Goal: Communication & Community: Connect with others

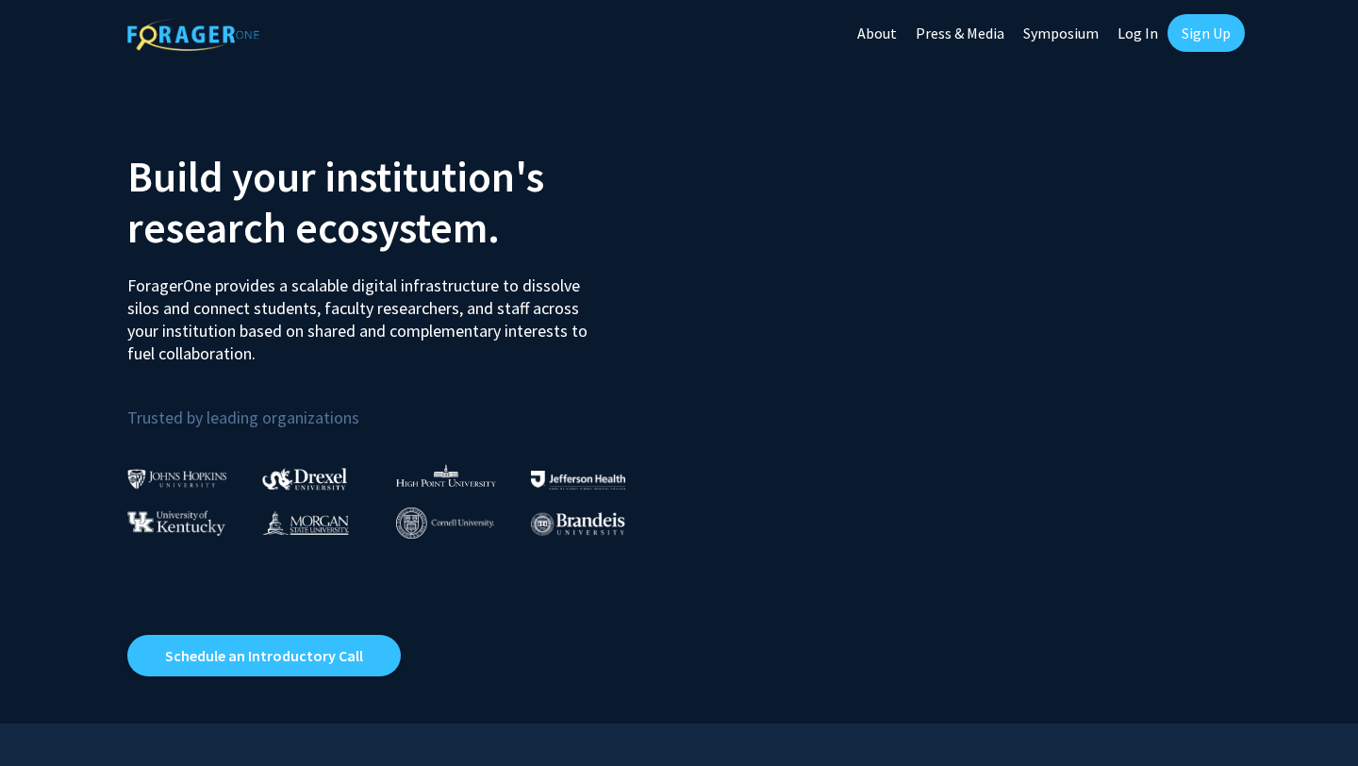
click at [1143, 31] on link "Log In" at bounding box center [1137, 33] width 59 height 66
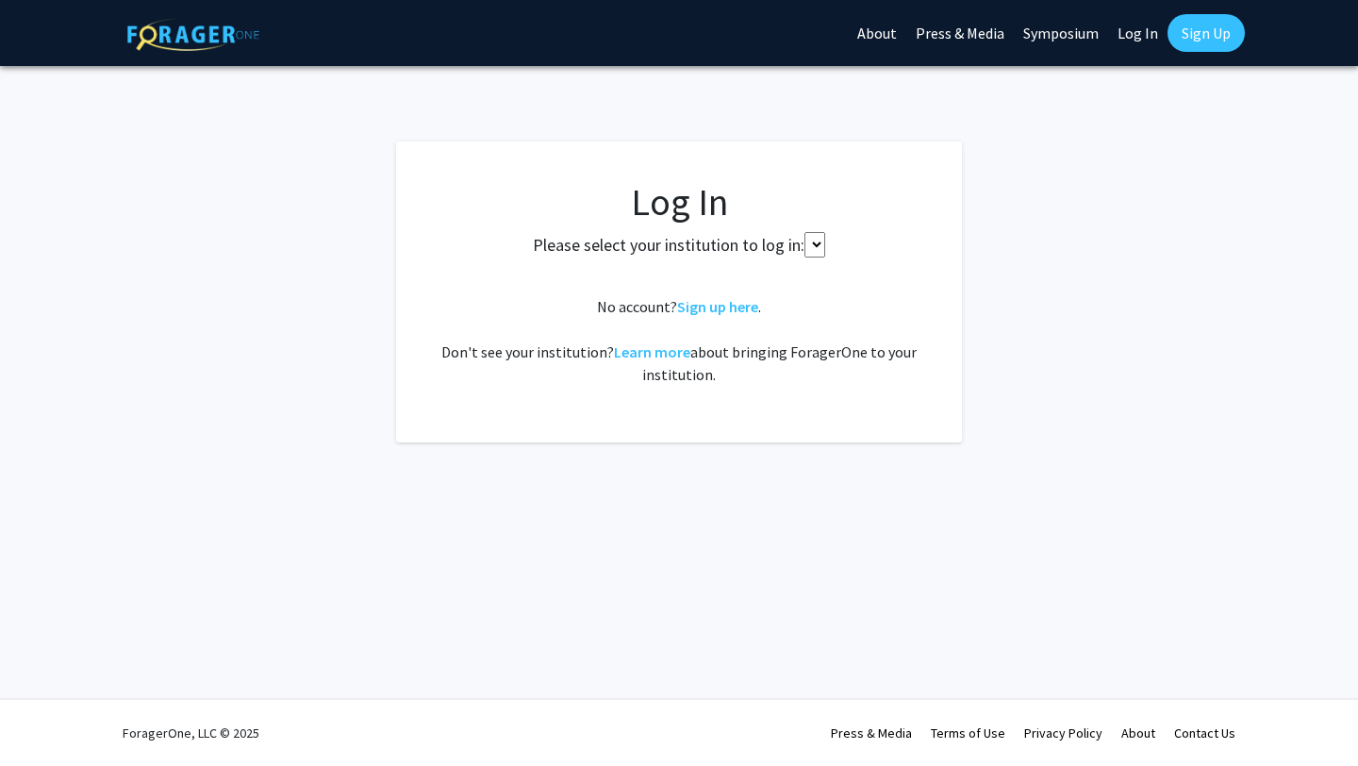
select select
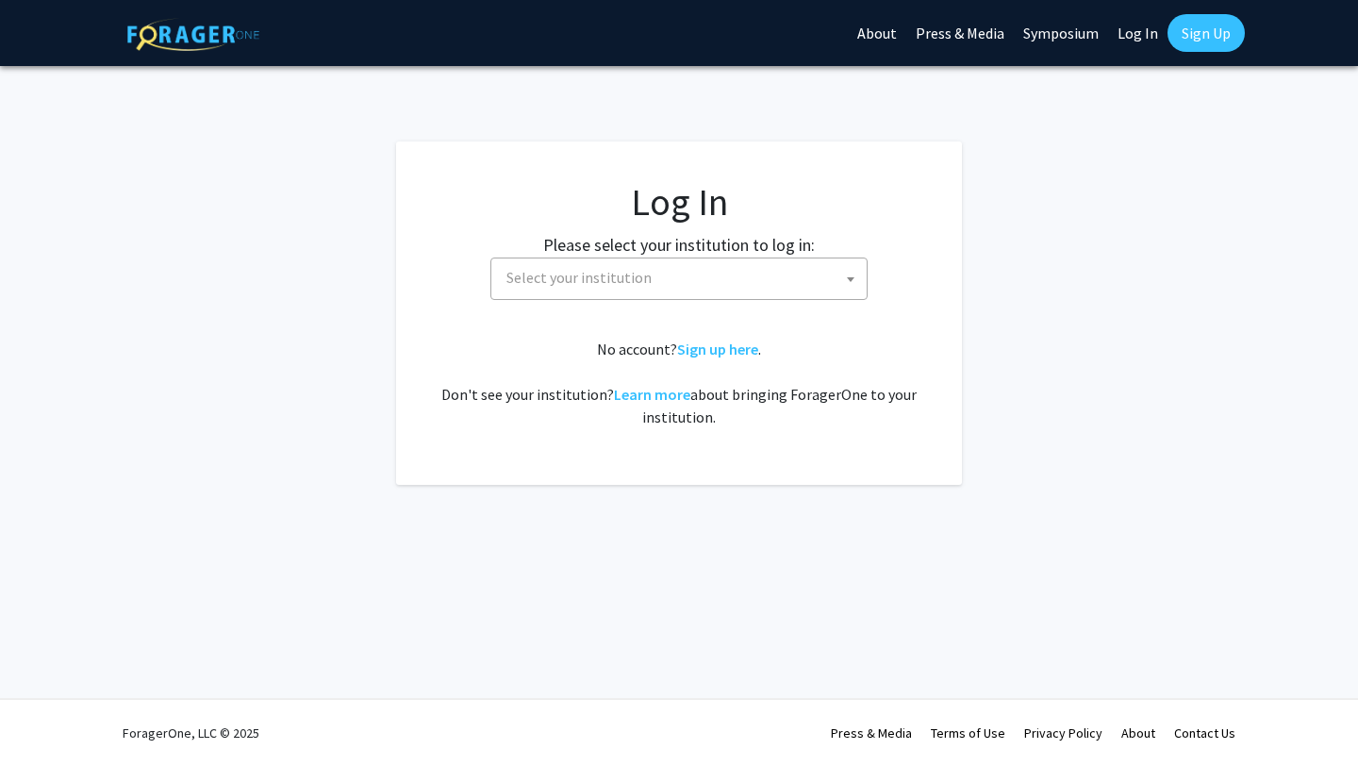
click at [722, 288] on span "Select your institution" at bounding box center [683, 277] width 368 height 39
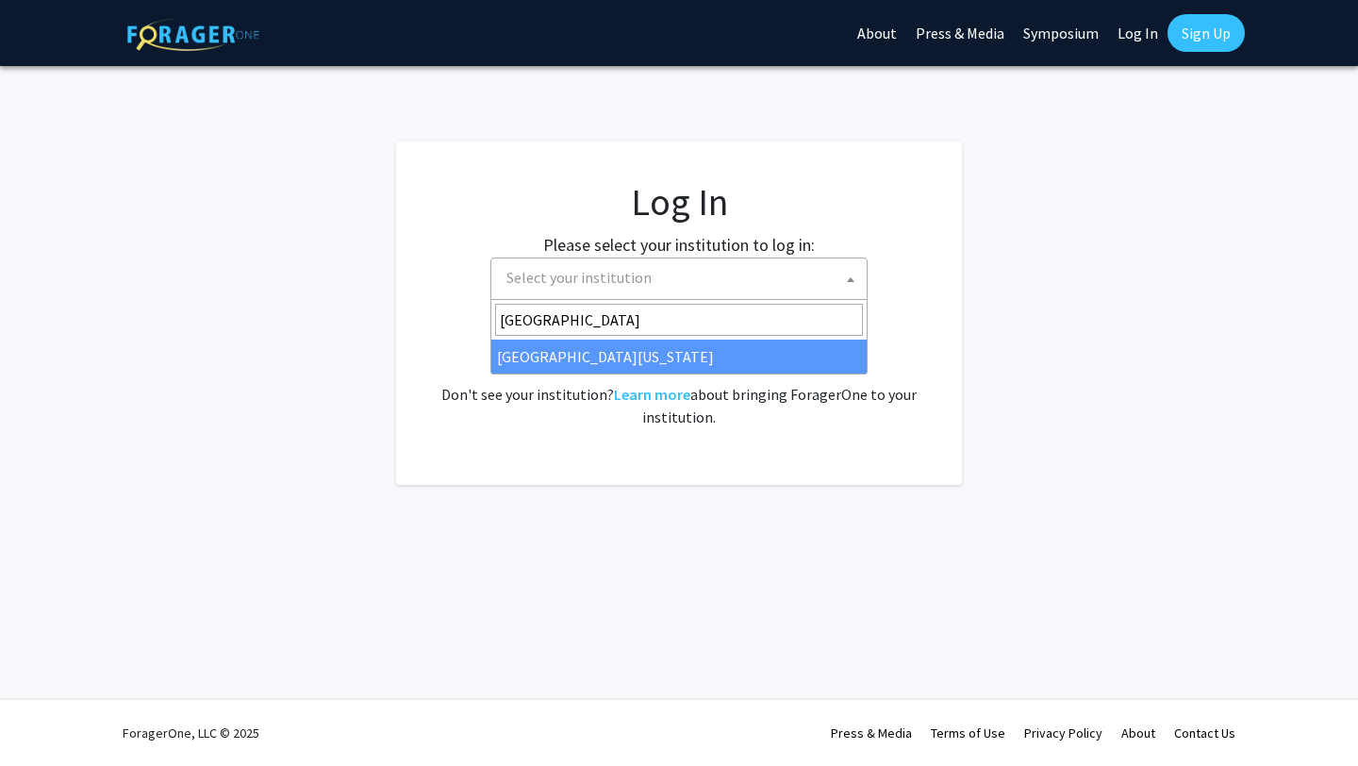
type input "university of kentucky"
select select "13"
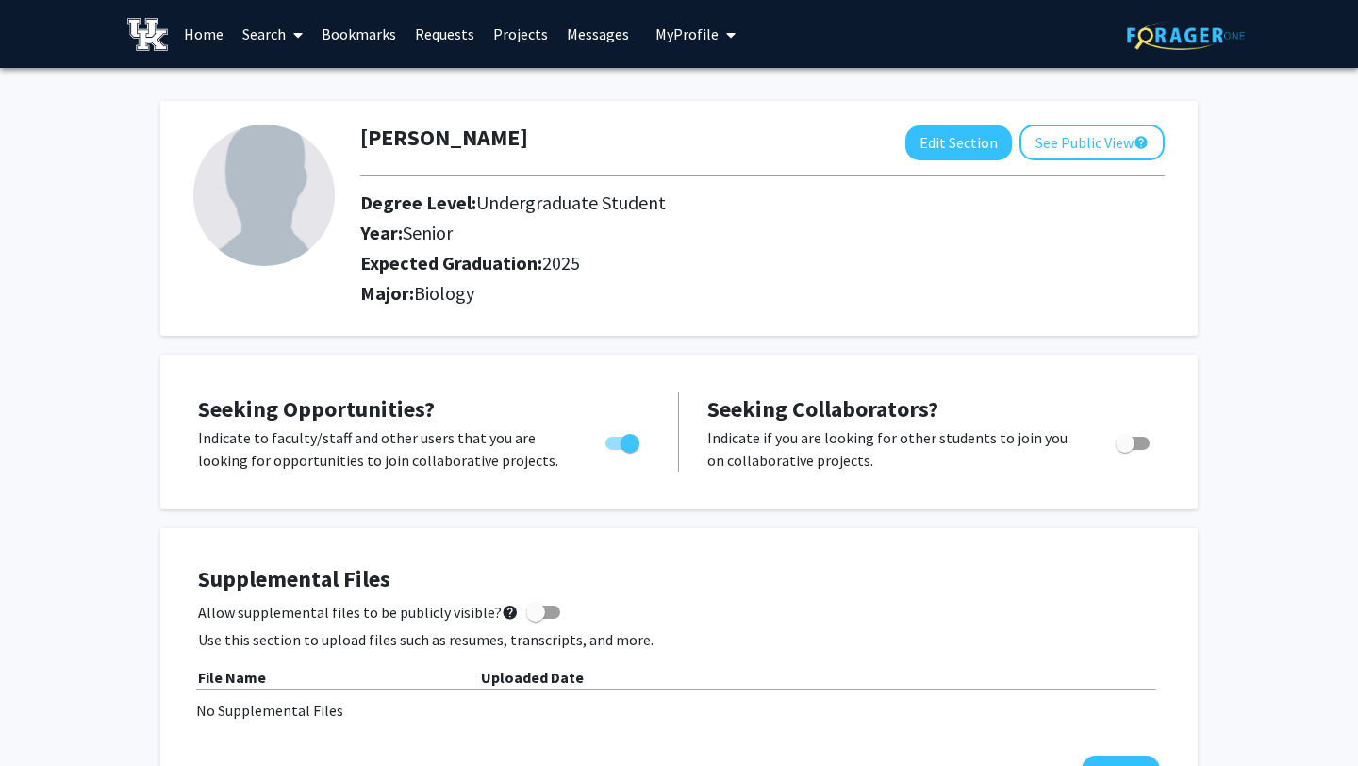
click at [590, 36] on link "Messages" at bounding box center [597, 34] width 81 height 66
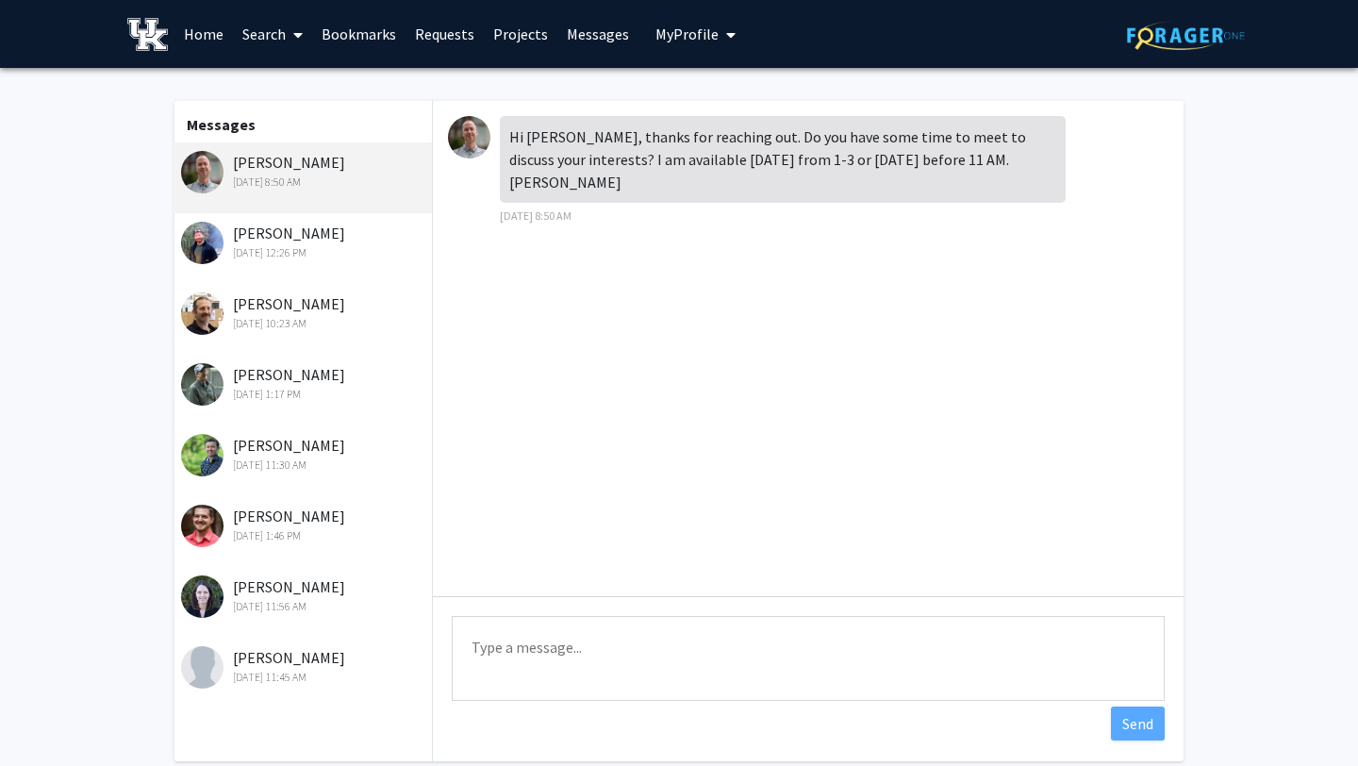
click at [260, 222] on div "[PERSON_NAME] [DATE] 12:26 PM" at bounding box center [304, 242] width 246 height 40
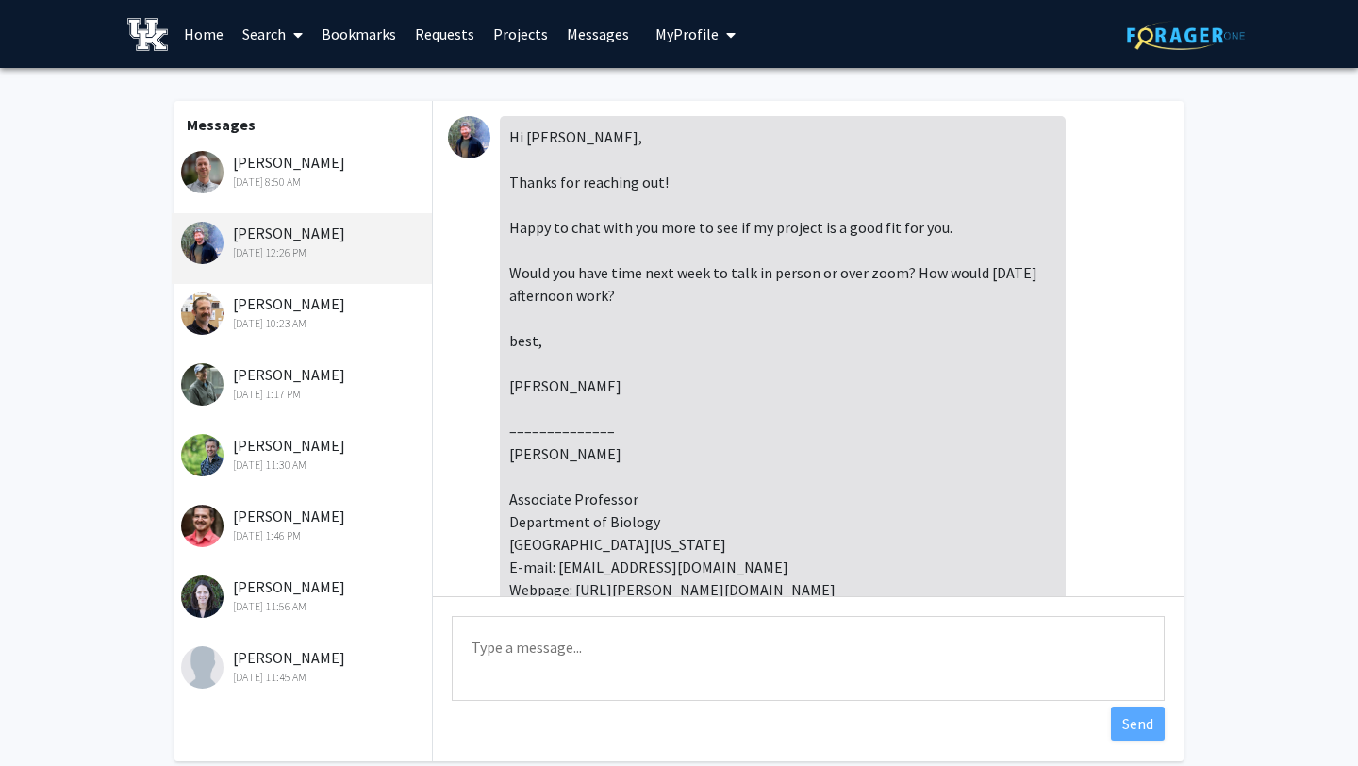
scroll to position [644, 0]
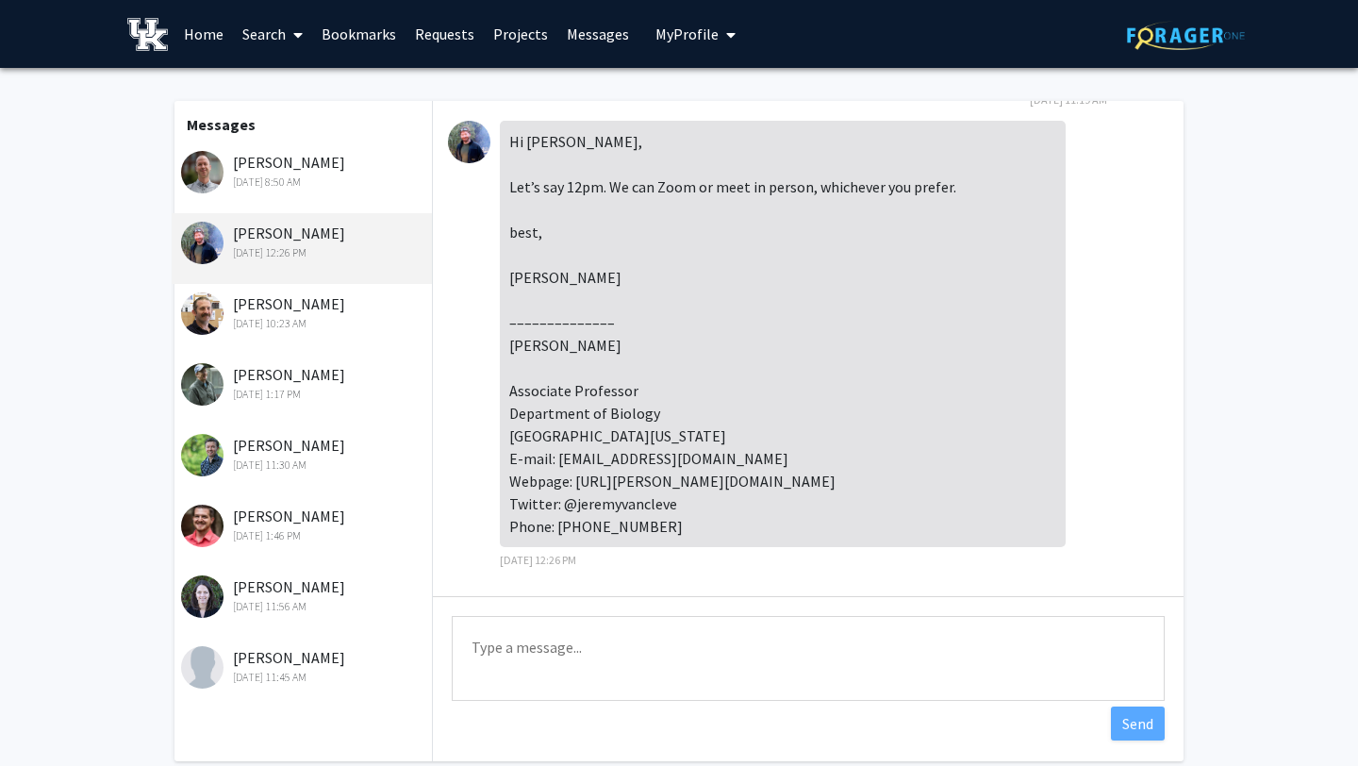
click at [603, 650] on textarea "Type a message" at bounding box center [808, 658] width 713 height 85
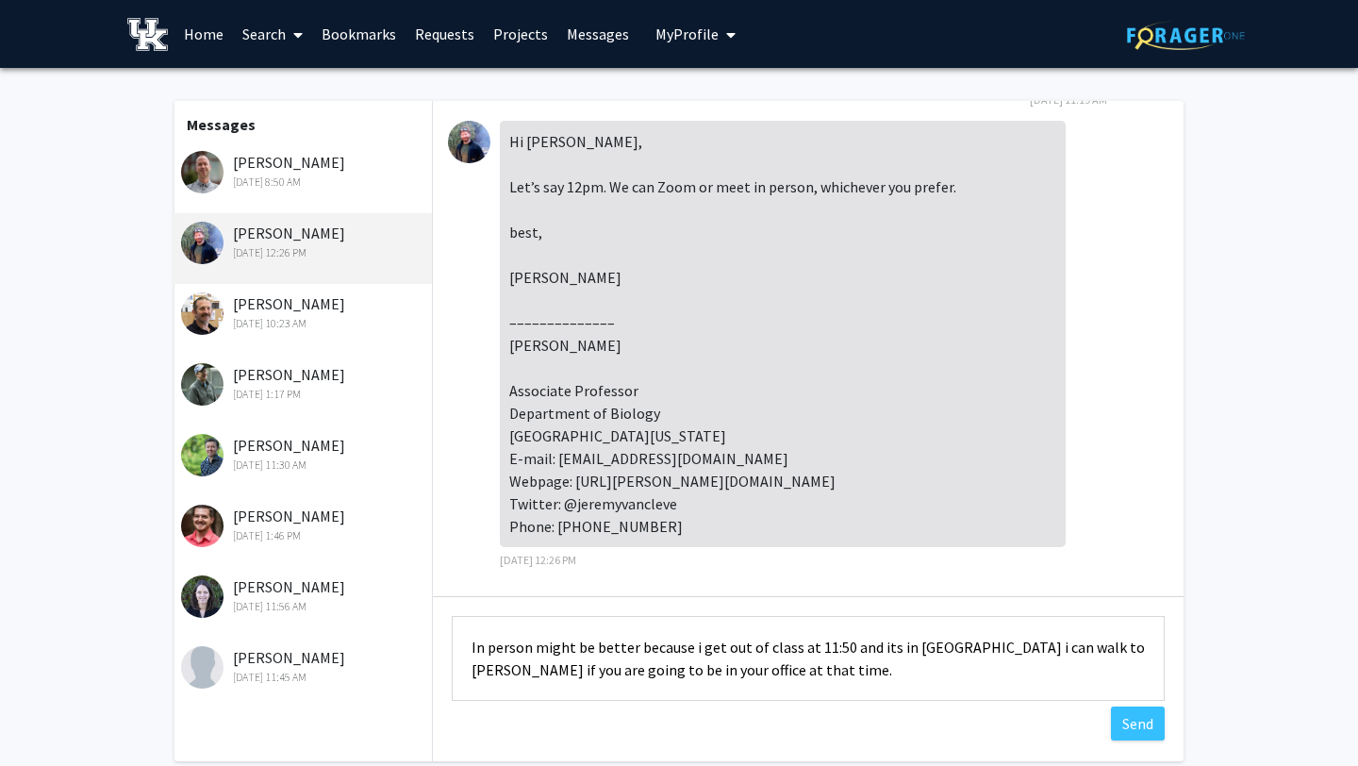
click at [731, 666] on textarea "In person might be better because i get out of class at 11:50 and its in [GEOGR…" at bounding box center [808, 658] width 713 height 85
paste textarea "Meeting in person might be better since I finish class at 11:50. It's in MDS, a…"
type textarea "Meeting in person might be better since I finish class at 11:50. It's in MDS, a…"
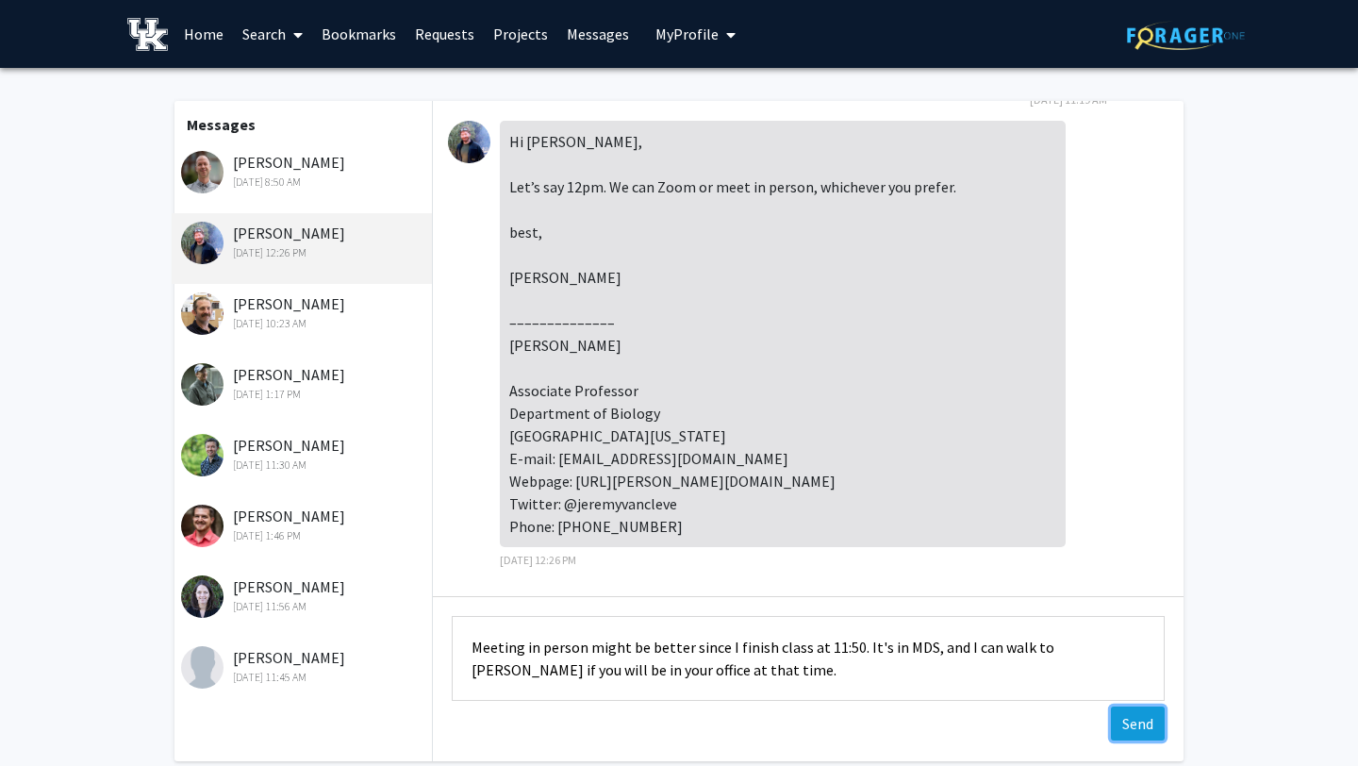
click at [1148, 727] on button "Send" at bounding box center [1138, 723] width 54 height 34
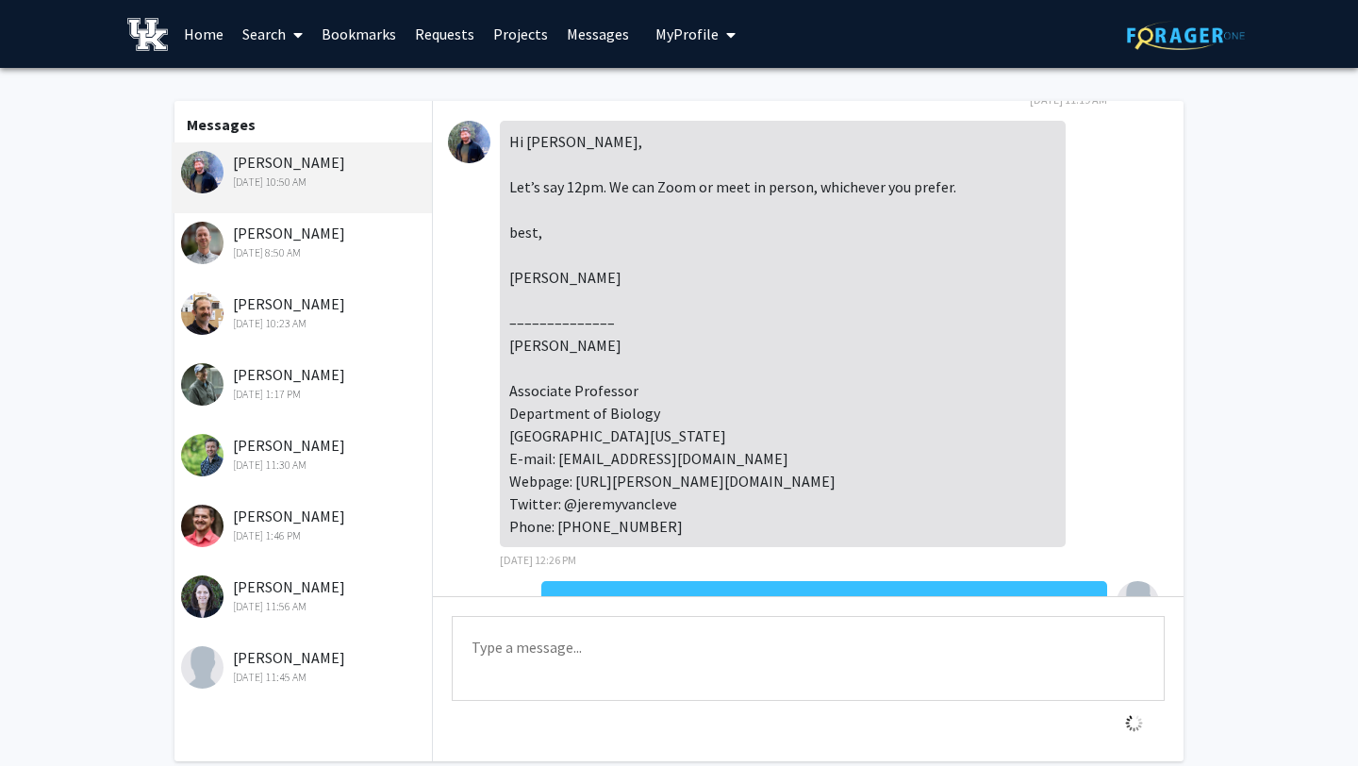
scroll to position [742, 0]
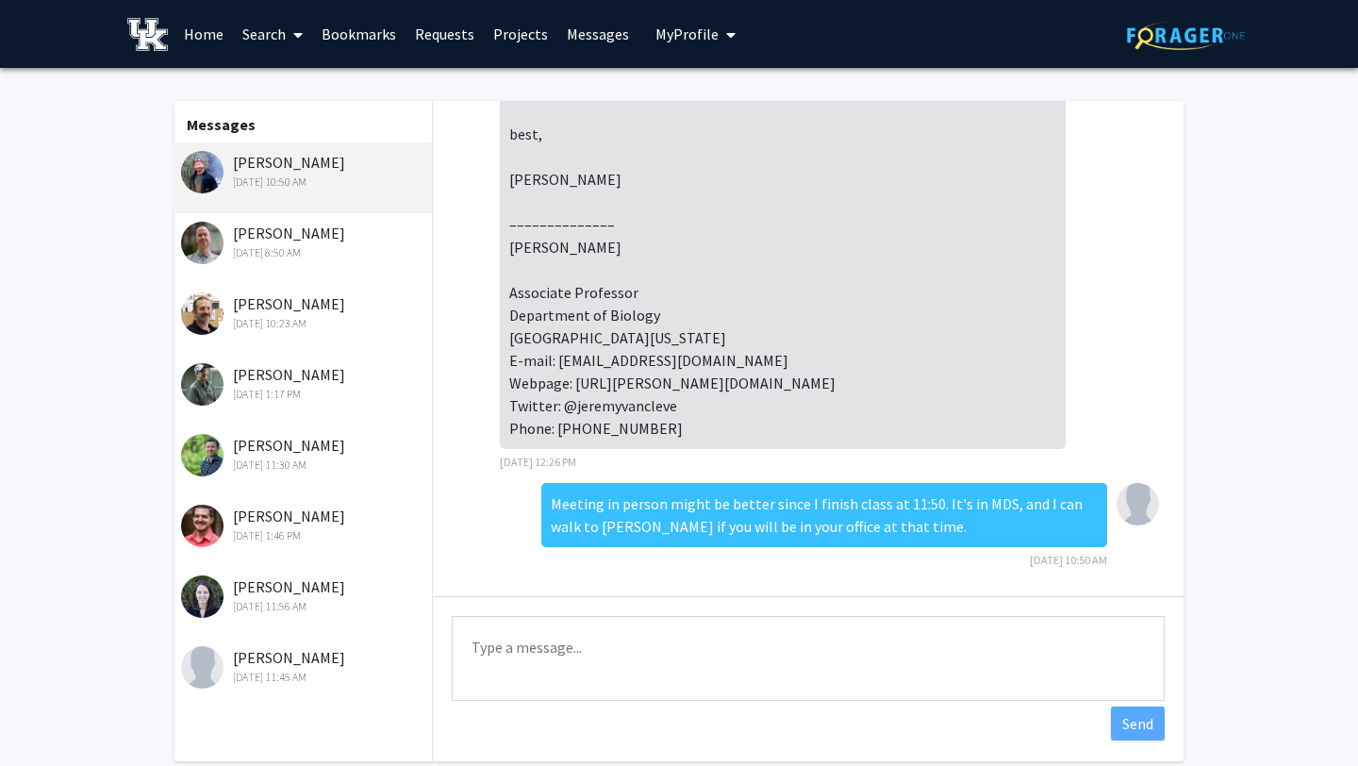
click at [302, 237] on div "[PERSON_NAME] [DATE] 8:50 AM" at bounding box center [304, 242] width 246 height 40
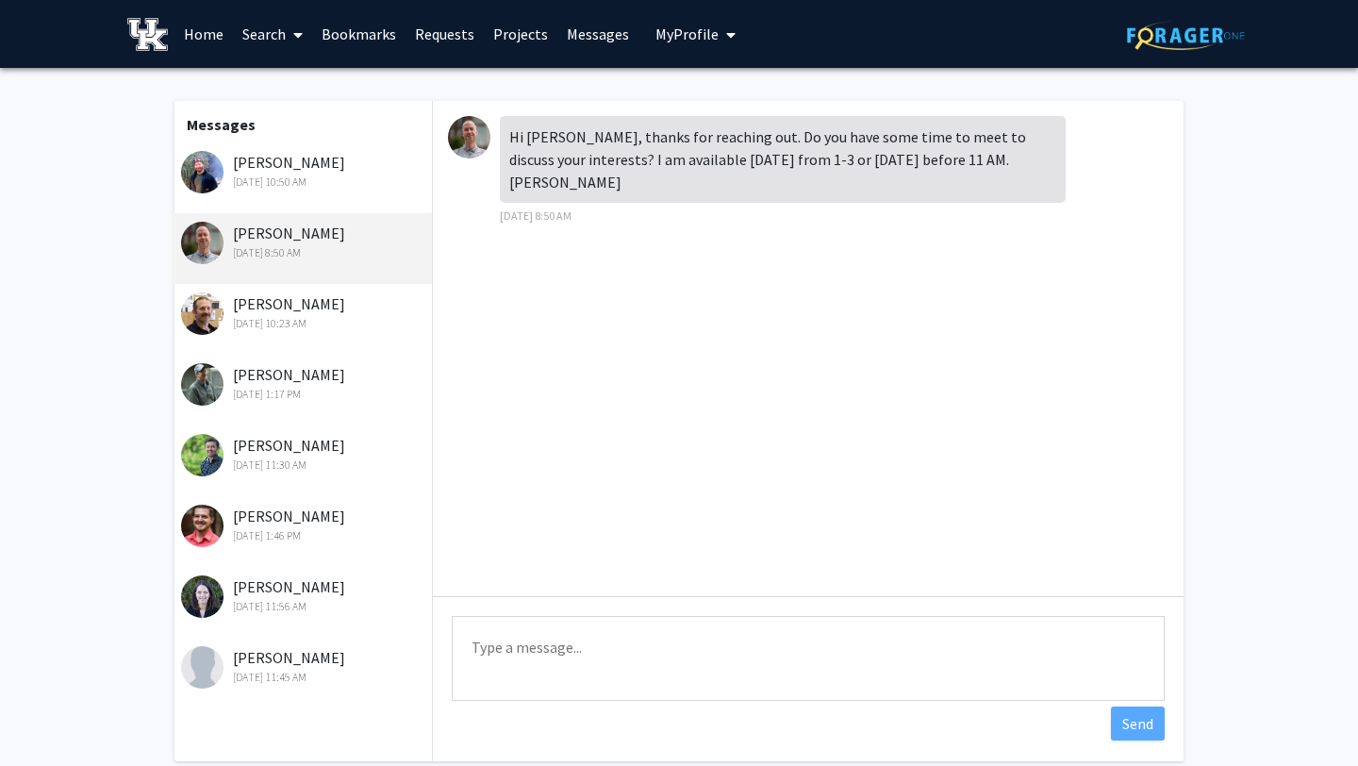
click at [616, 644] on textarea "Type a message" at bounding box center [808, 658] width 713 height 85
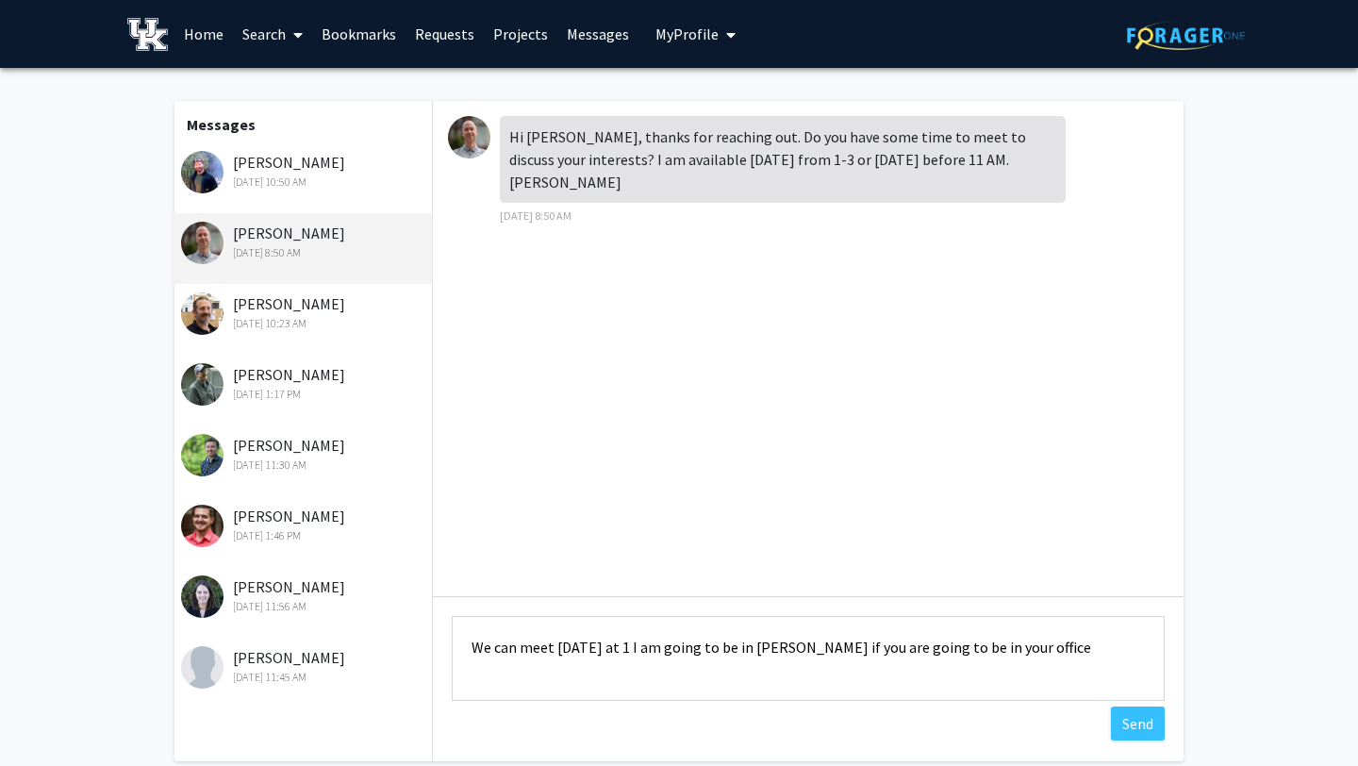
click at [693, 653] on textarea "We can meet [DATE] at 1 I am going to be in [PERSON_NAME] if you are going to b…" at bounding box center [808, 658] width 713 height 85
type textarea "We can meet [DATE] at 1 I am going to be in [PERSON_NAME] if you are going to b…"
click at [256, 191] on div "[PERSON_NAME] [DATE] 10:50 AM" at bounding box center [302, 177] width 260 height 71
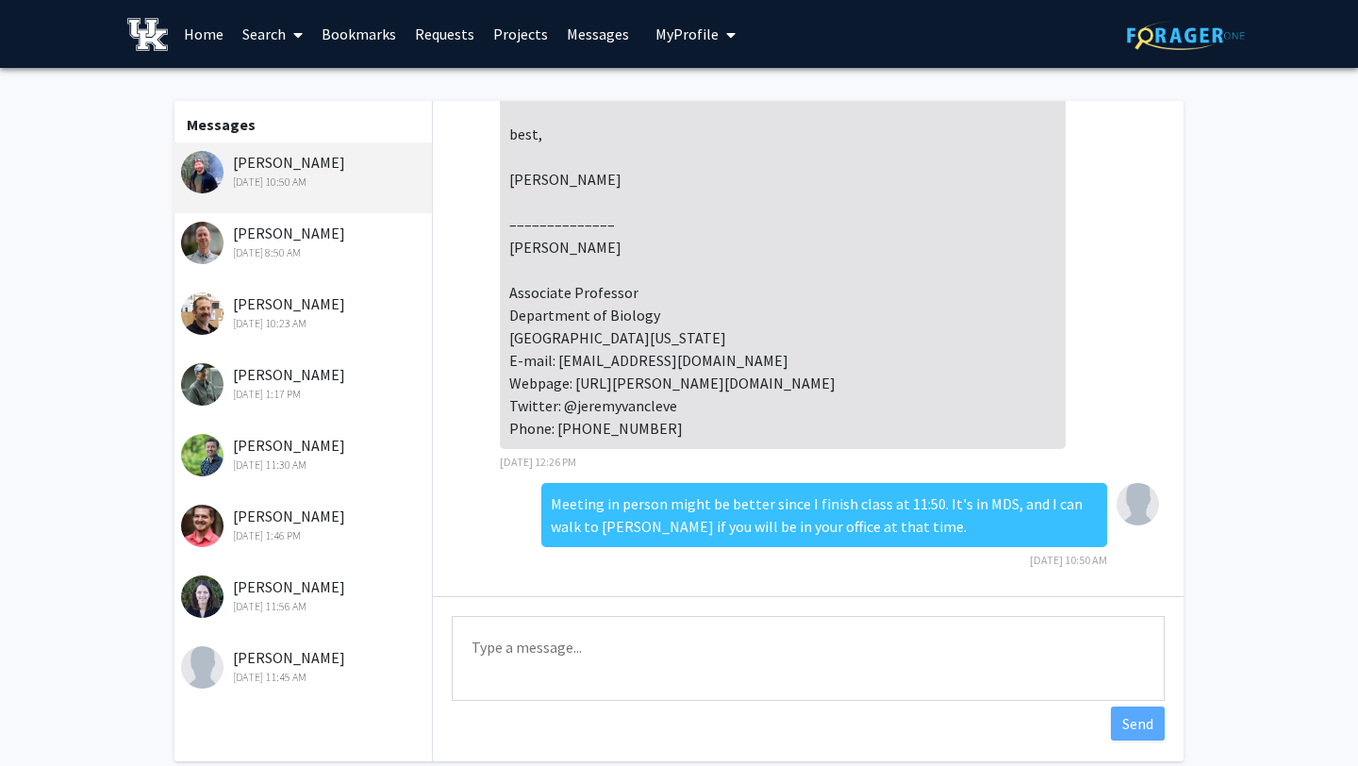
click at [348, 240] on div "[PERSON_NAME] [DATE] 8:50 AM" at bounding box center [304, 242] width 246 height 40
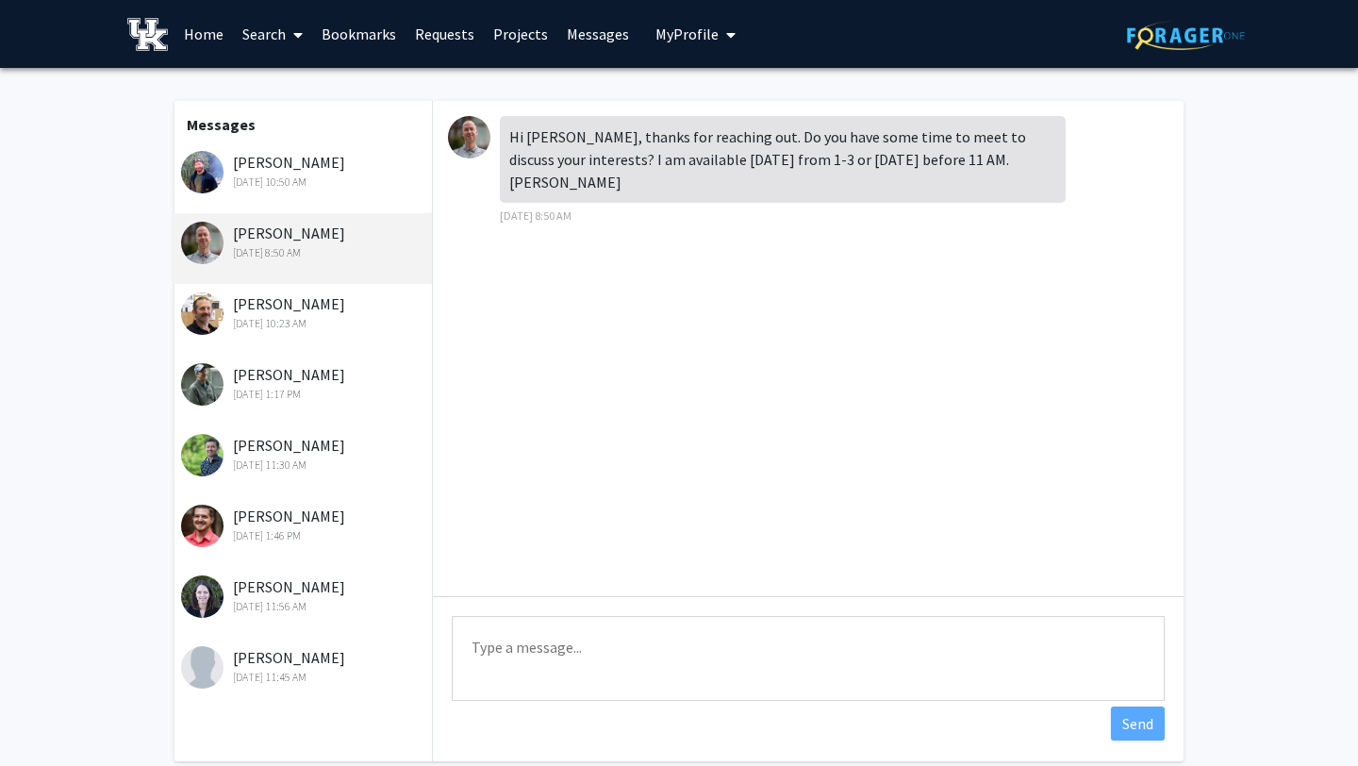
click at [628, 635] on textarea "Type a message" at bounding box center [808, 658] width 713 height 85
paste textarea "We can meet [DATE] at 1. I will be in [PERSON_NAME] if you are in your office."
drag, startPoint x: 752, startPoint y: 647, endPoint x: 942, endPoint y: 648, distance: 190.5
click at [942, 648] on textarea "We can meet [DATE] at 1. I will be in [PERSON_NAME] if you are in your office." at bounding box center [808, 658] width 713 height 85
click at [641, 654] on textarea "We can meet [DATE] at 1. If you are in your office?" at bounding box center [808, 658] width 713 height 85
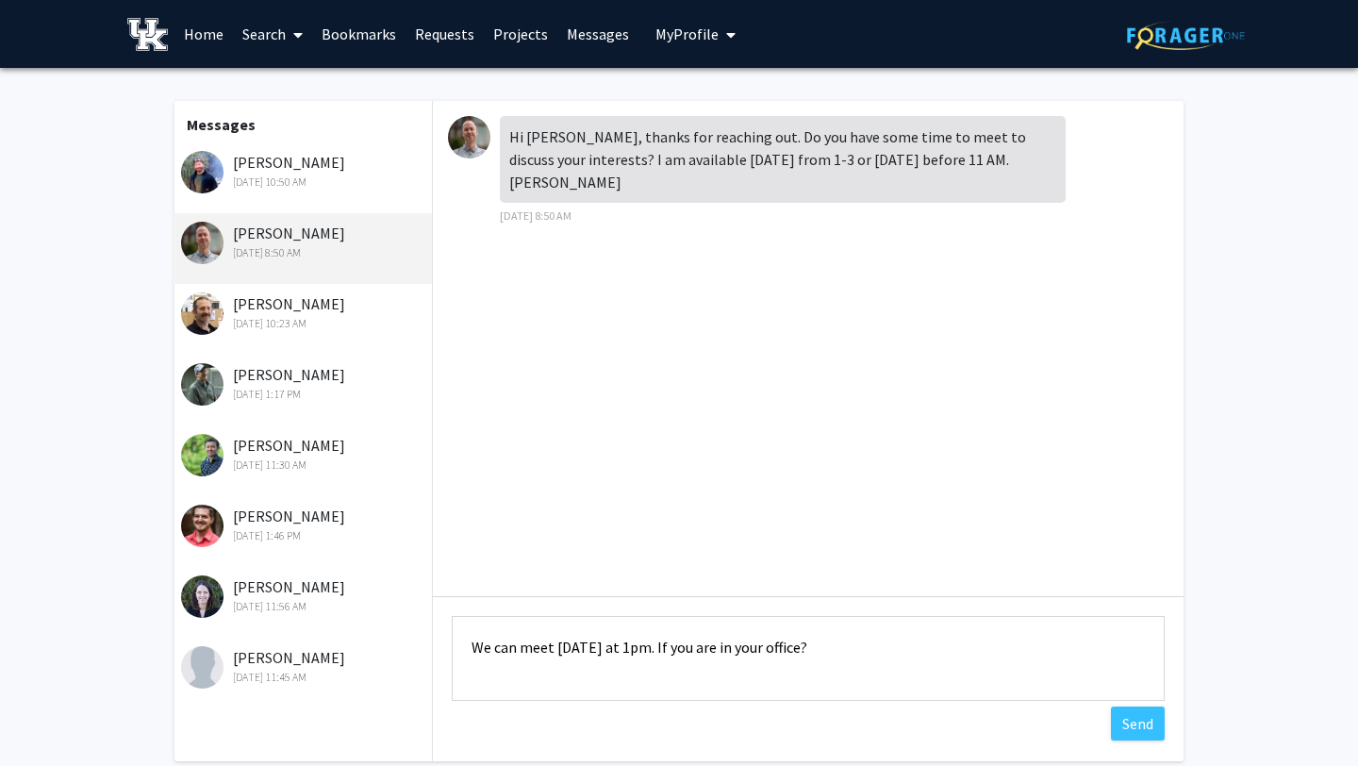
click at [838, 649] on textarea "We can meet [DATE] at 1pm. If you are in your office?" at bounding box center [808, 658] width 713 height 85
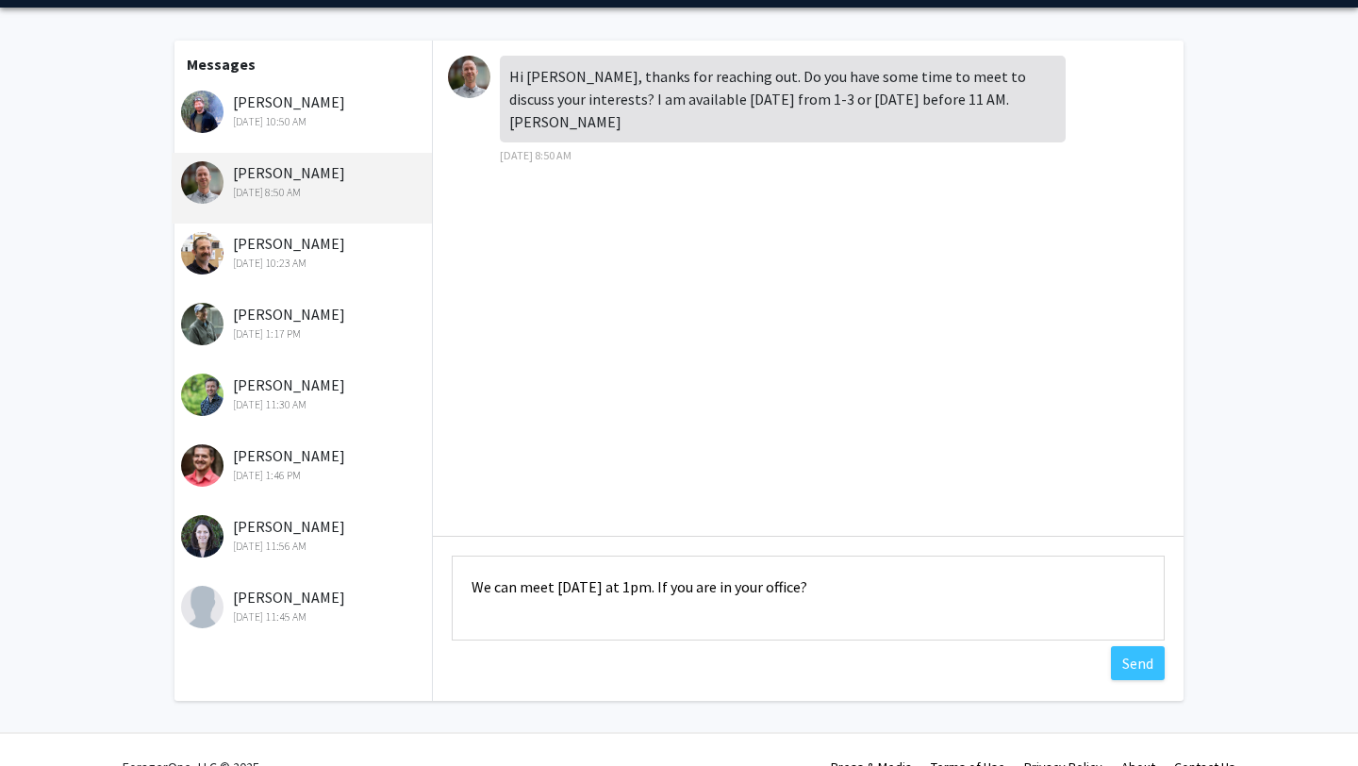
scroll to position [27, 0]
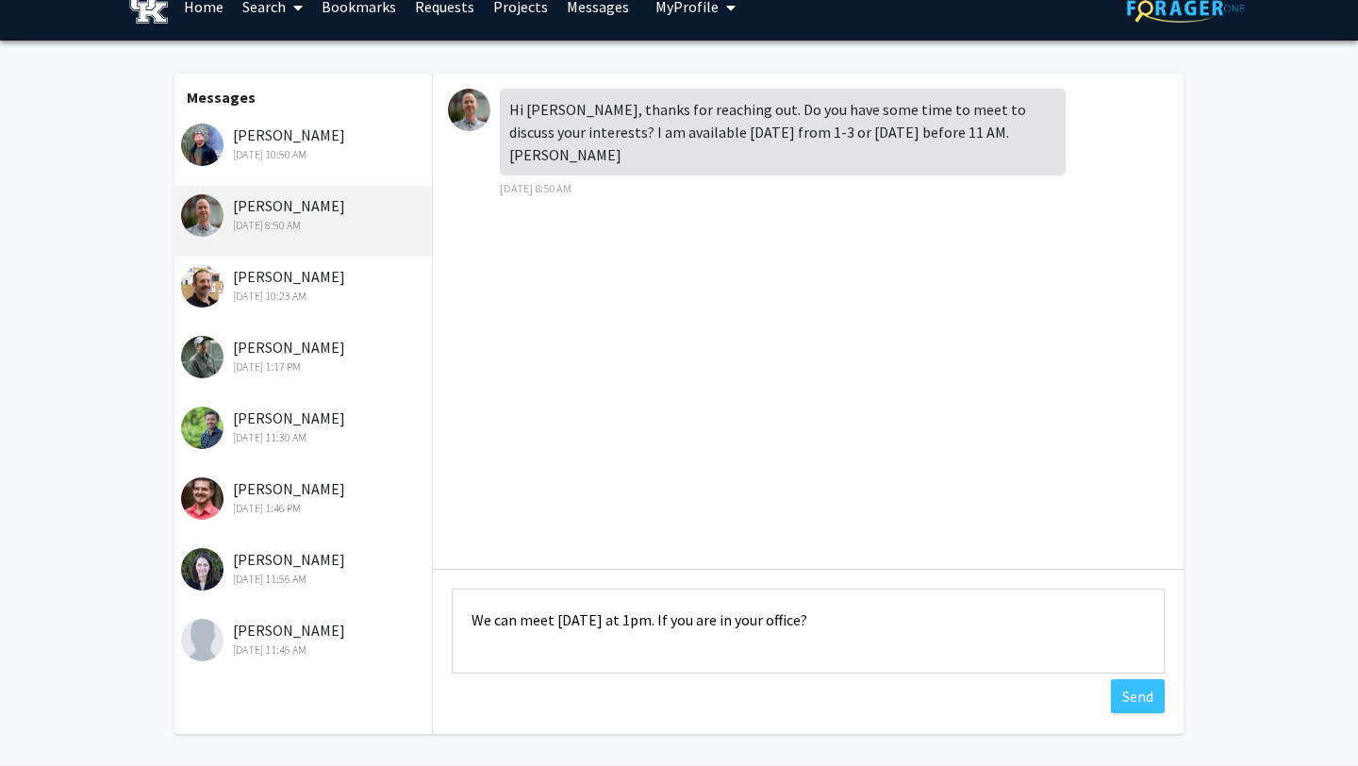
type textarea "We can meet [DATE] at 1pm. If you are in your office?"
click at [281, 150] on div "[DATE] 10:50 AM" at bounding box center [304, 154] width 246 height 17
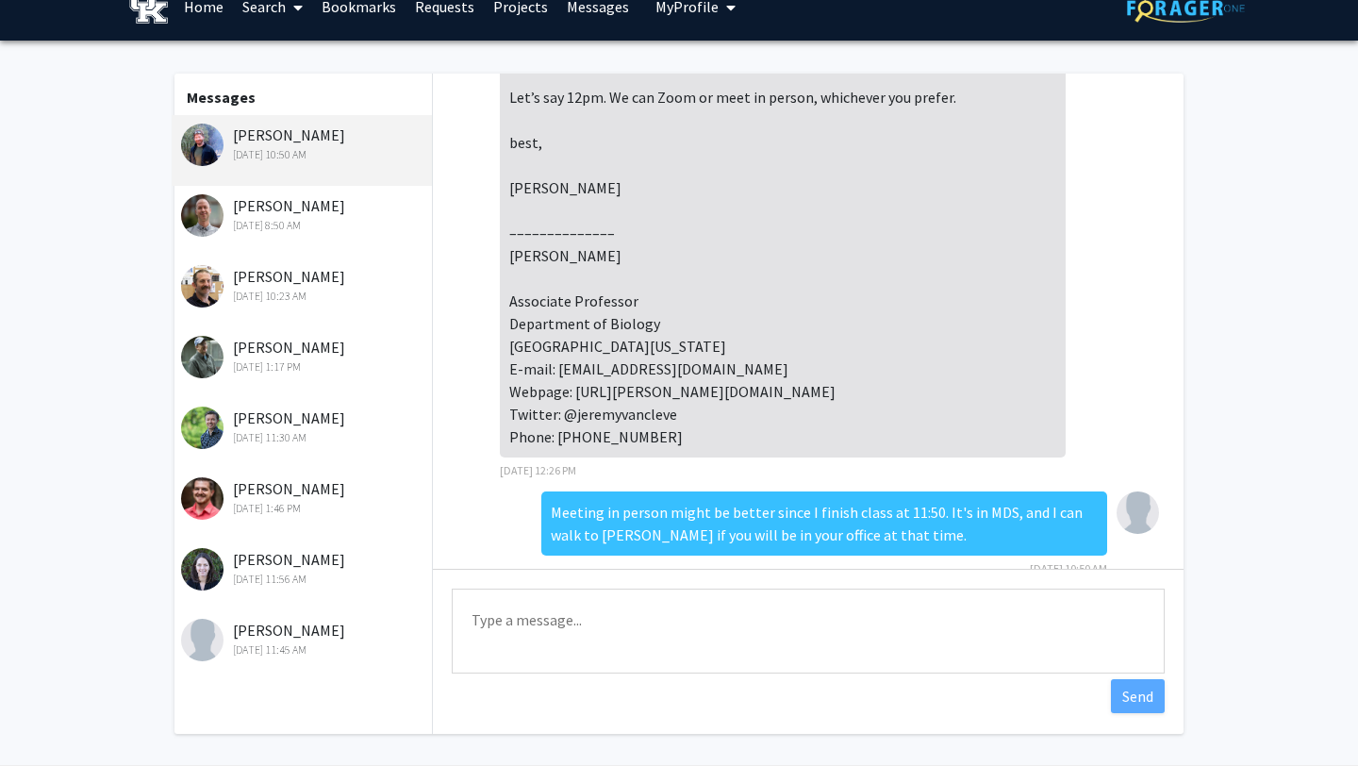
scroll to position [742, 0]
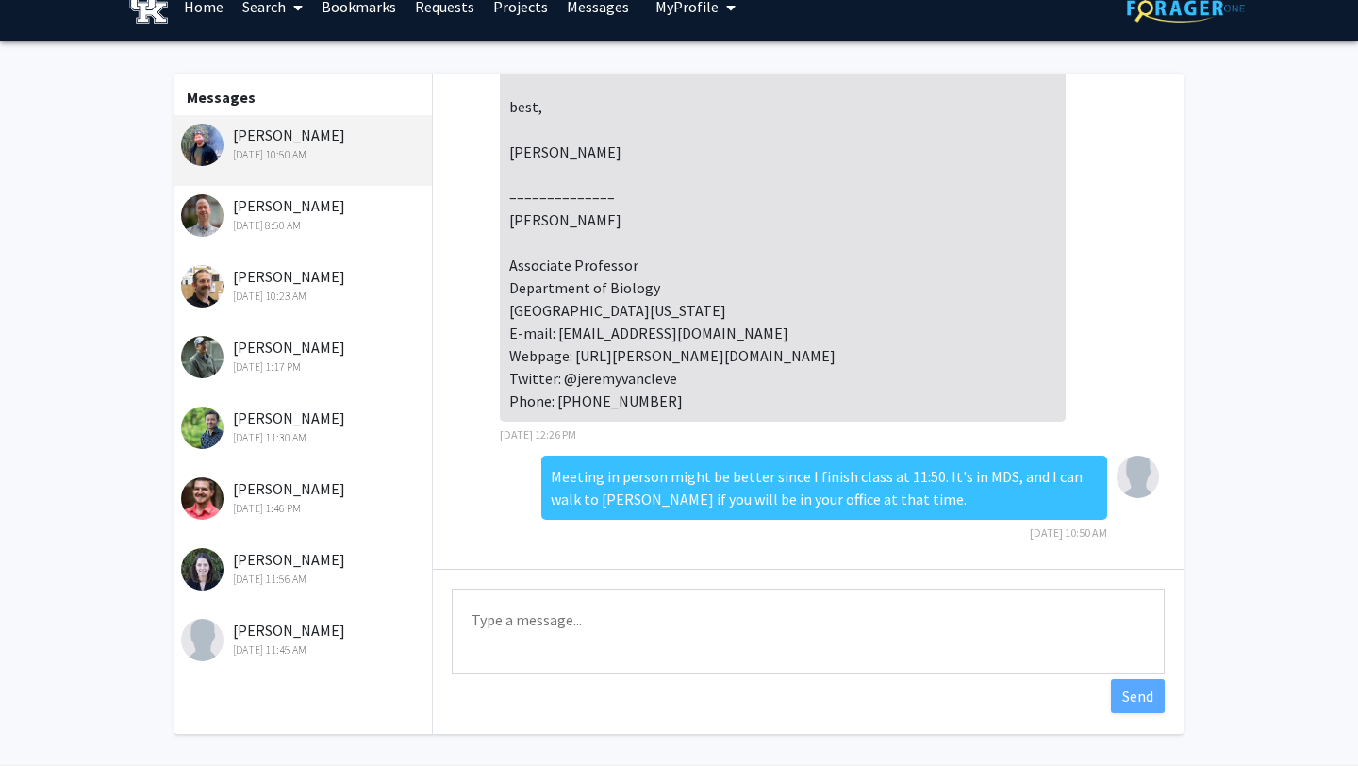
click at [291, 233] on div "[DATE] 8:50 AM" at bounding box center [304, 225] width 246 height 17
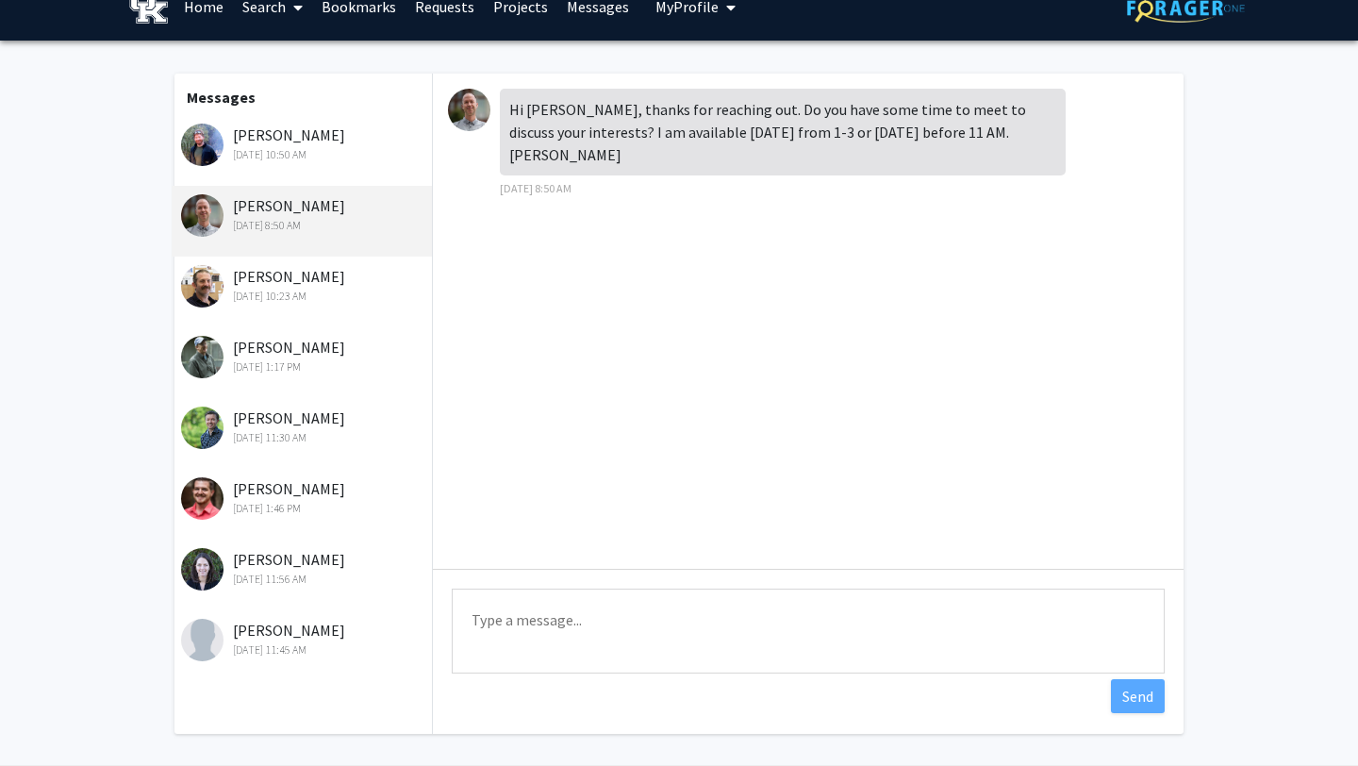
scroll to position [0, 0]
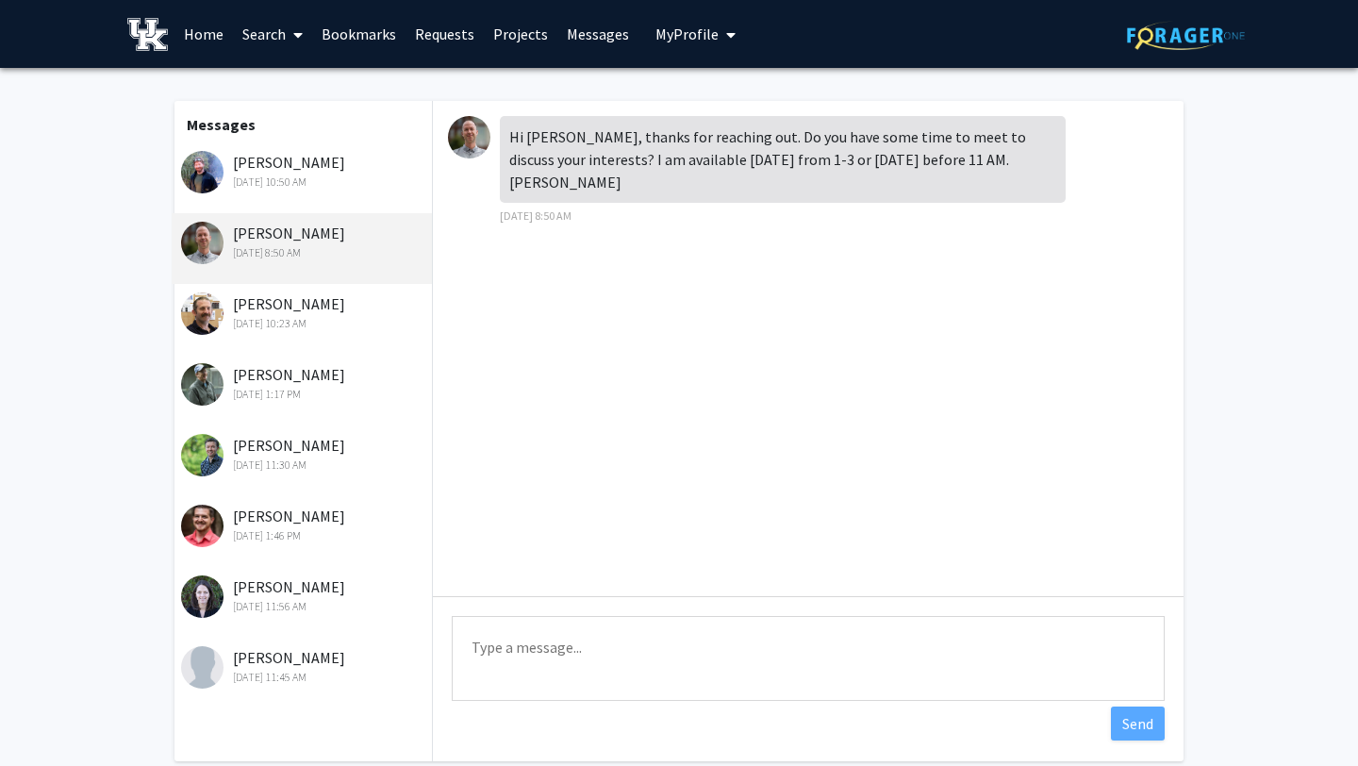
click at [511, 39] on link "Projects" at bounding box center [521, 34] width 74 height 66
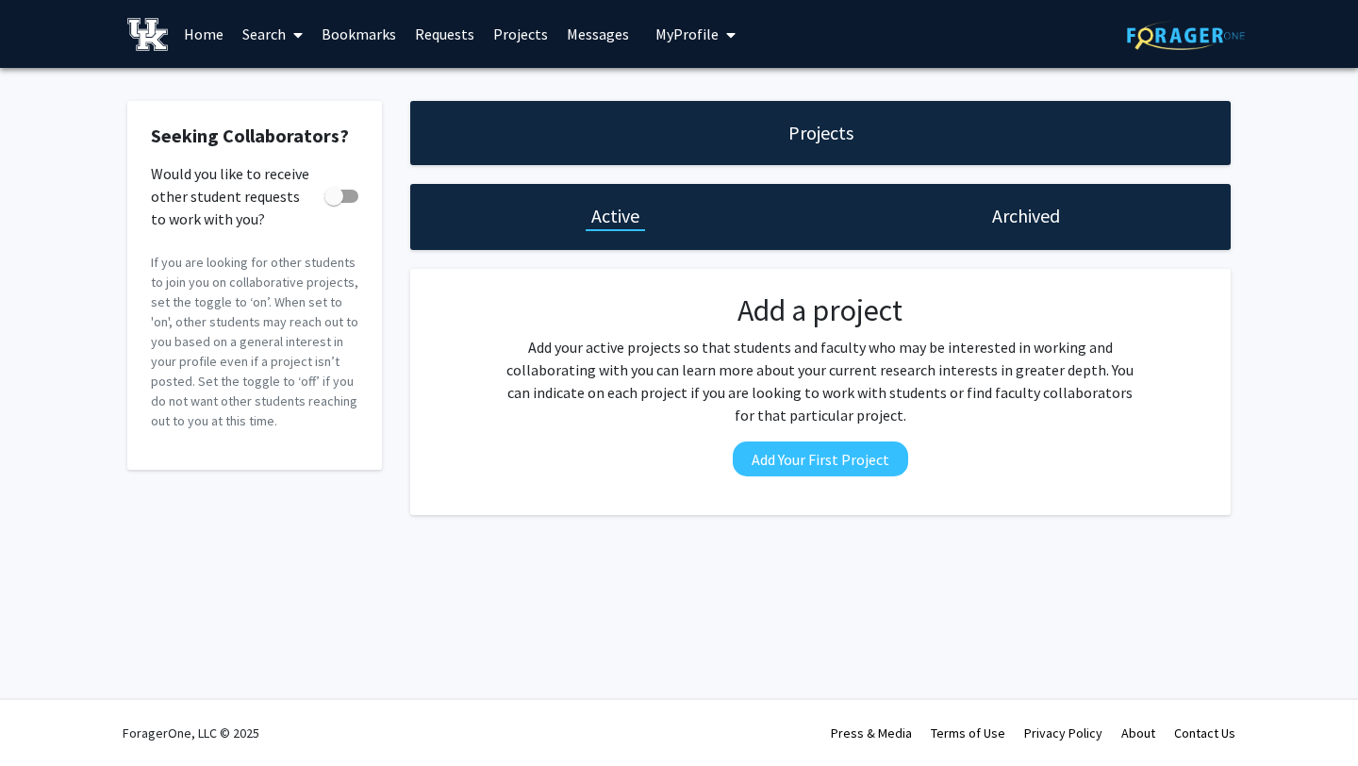
click at [441, 31] on link "Requests" at bounding box center [445, 34] width 78 height 66
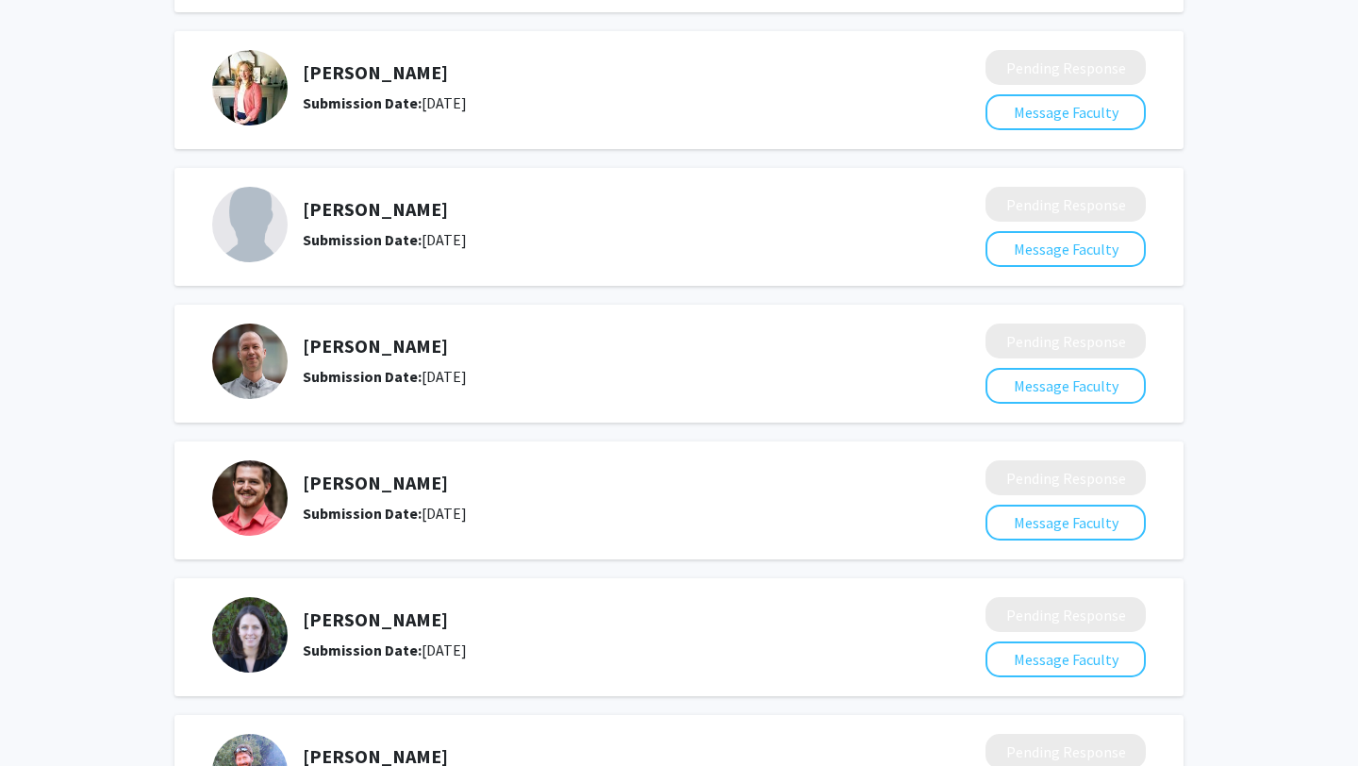
scroll to position [296, 0]
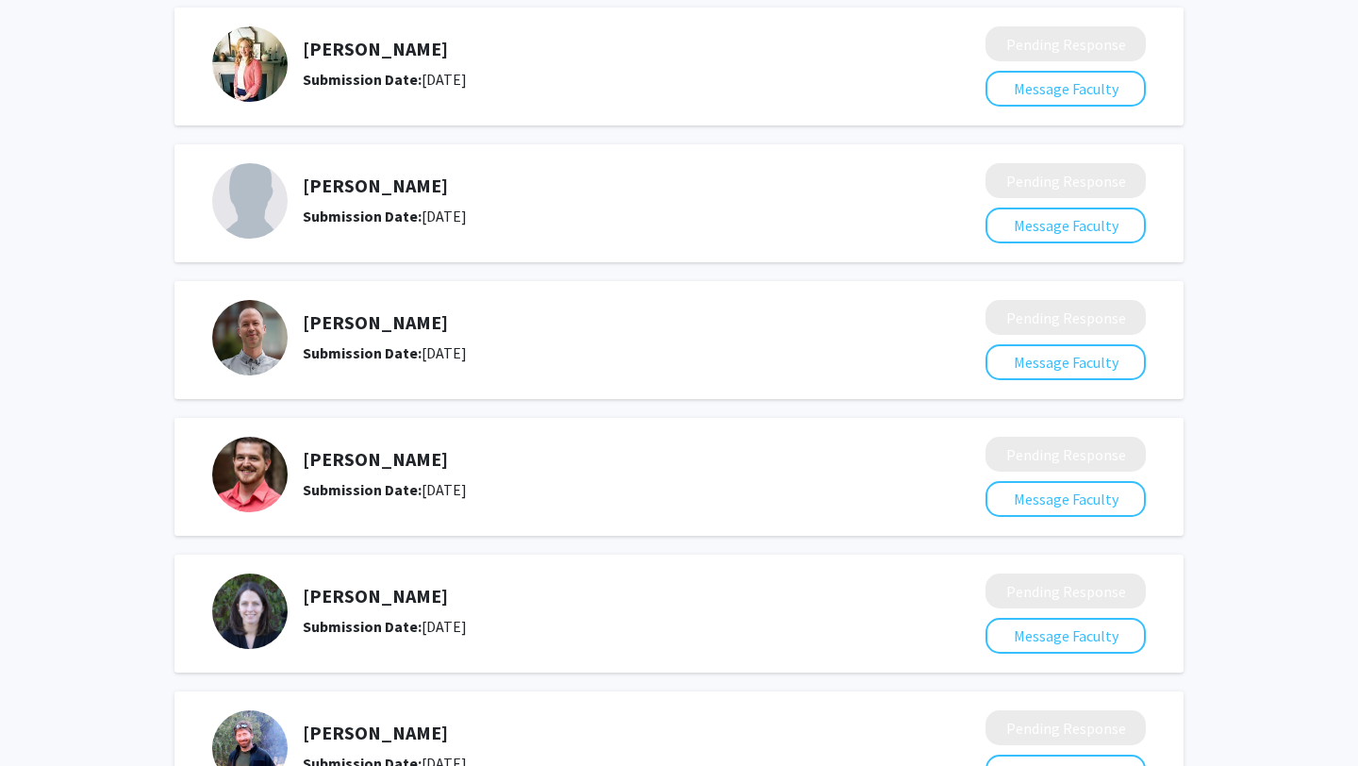
click at [265, 325] on img at bounding box center [249, 337] width 75 height 75
click at [360, 321] on h5 "[PERSON_NAME]" at bounding box center [594, 322] width 583 height 23
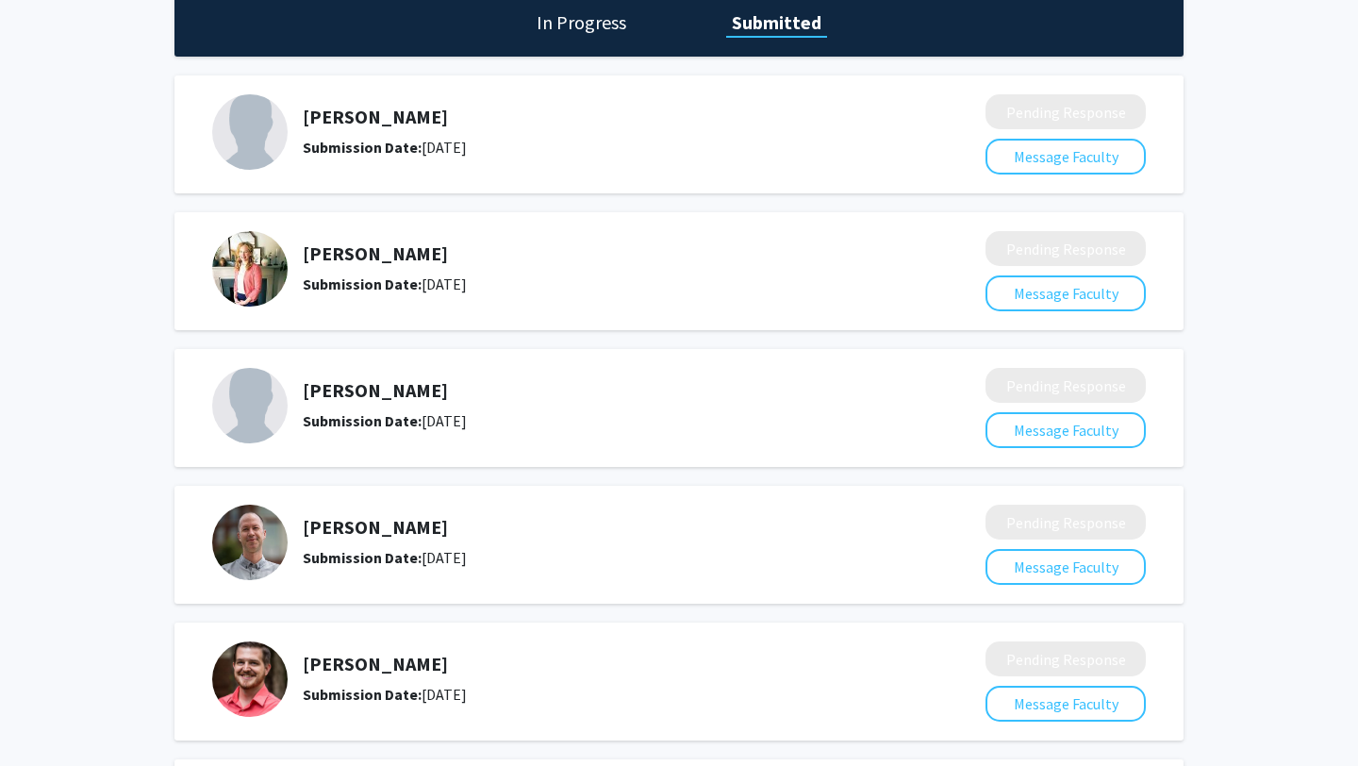
scroll to position [0, 0]
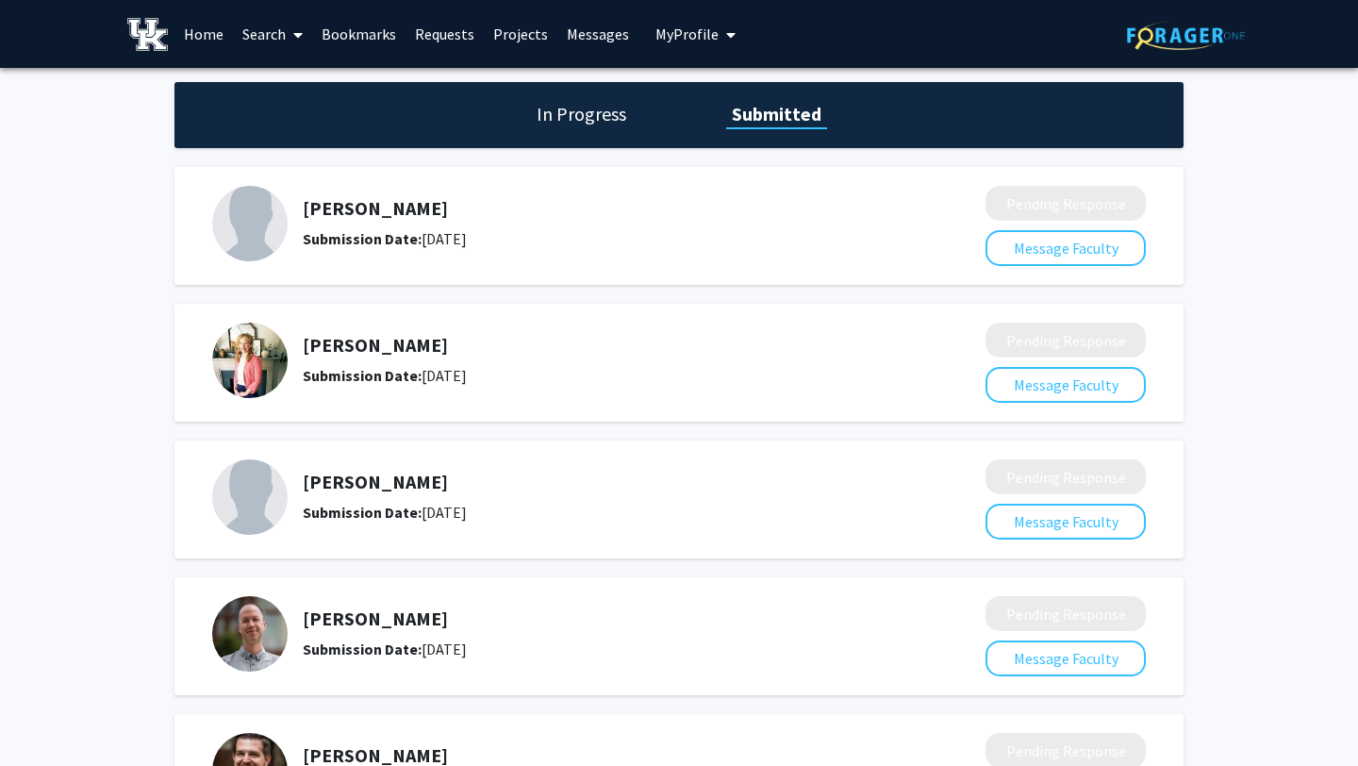
click at [254, 26] on link "Search" at bounding box center [272, 34] width 79 height 66
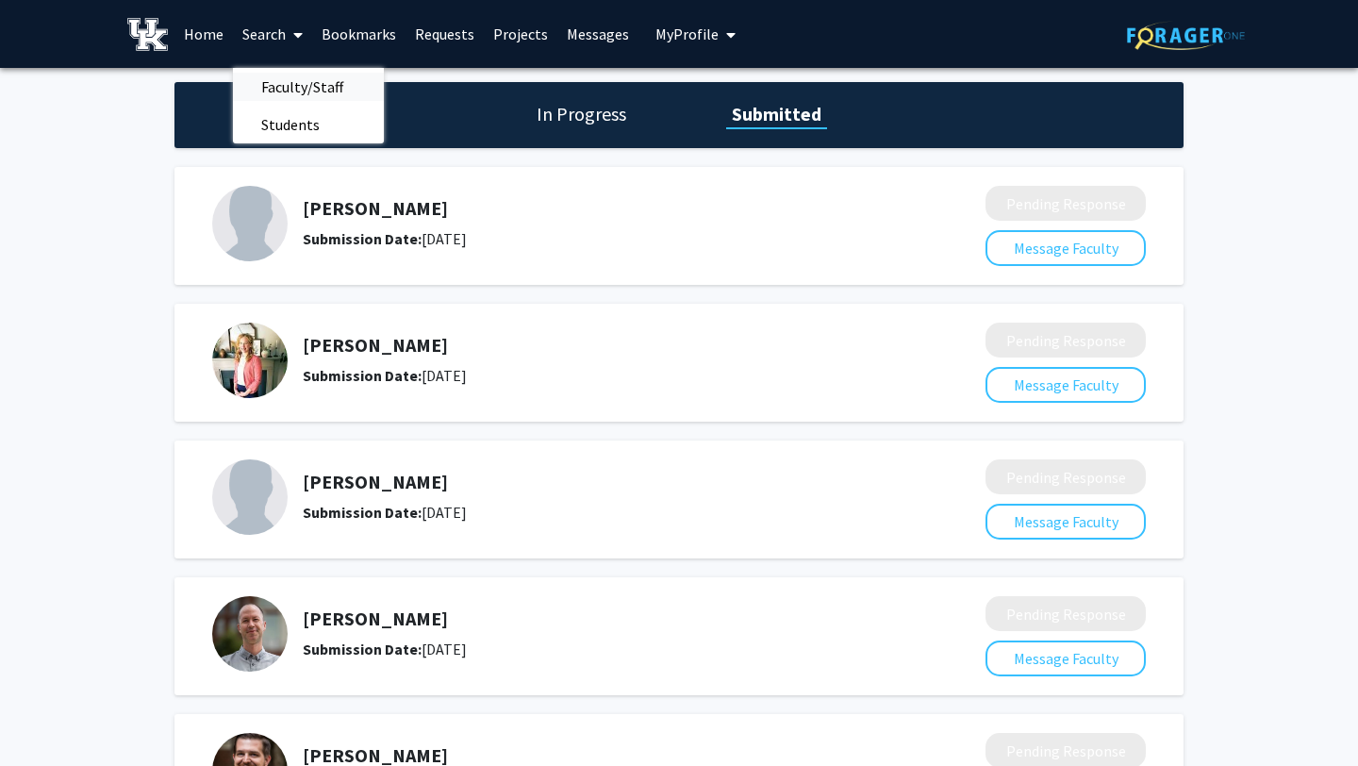
click at [290, 94] on span "Faculty/Staff" at bounding box center [302, 87] width 139 height 38
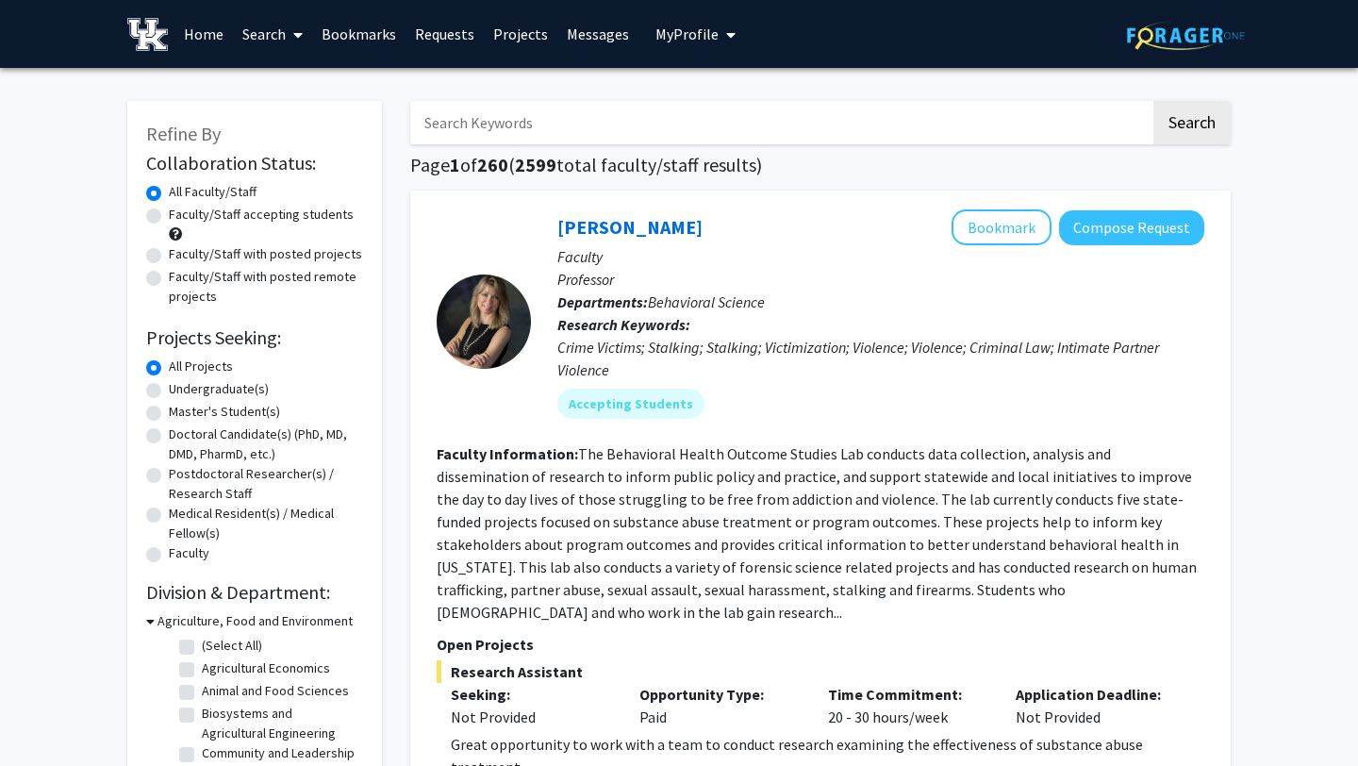
click at [472, 136] on input "Search Keywords" at bounding box center [780, 122] width 740 height 43
type input "[PERSON_NAME]"
click at [1153, 101] on button "Search" at bounding box center [1191, 122] width 77 height 43
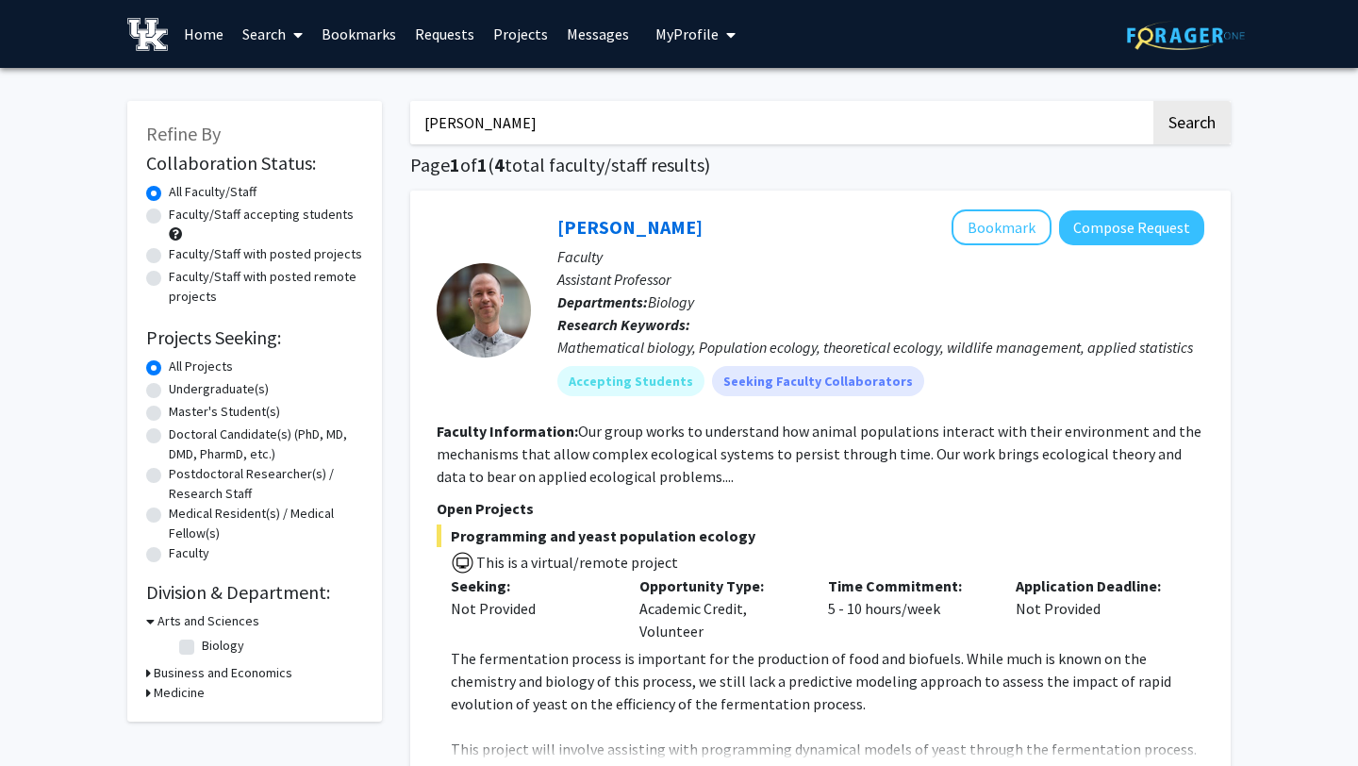
click at [589, 28] on link "Messages" at bounding box center [597, 34] width 81 height 66
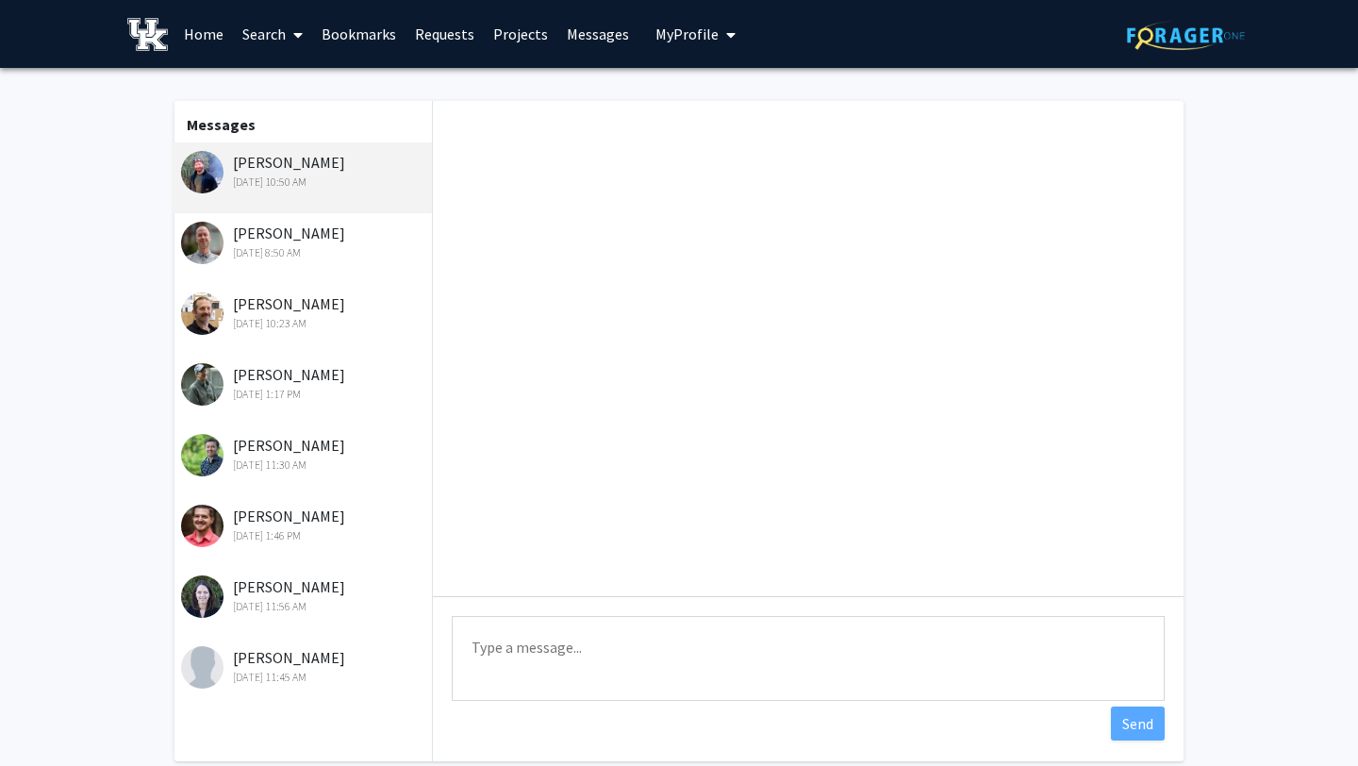
scroll to position [742, 0]
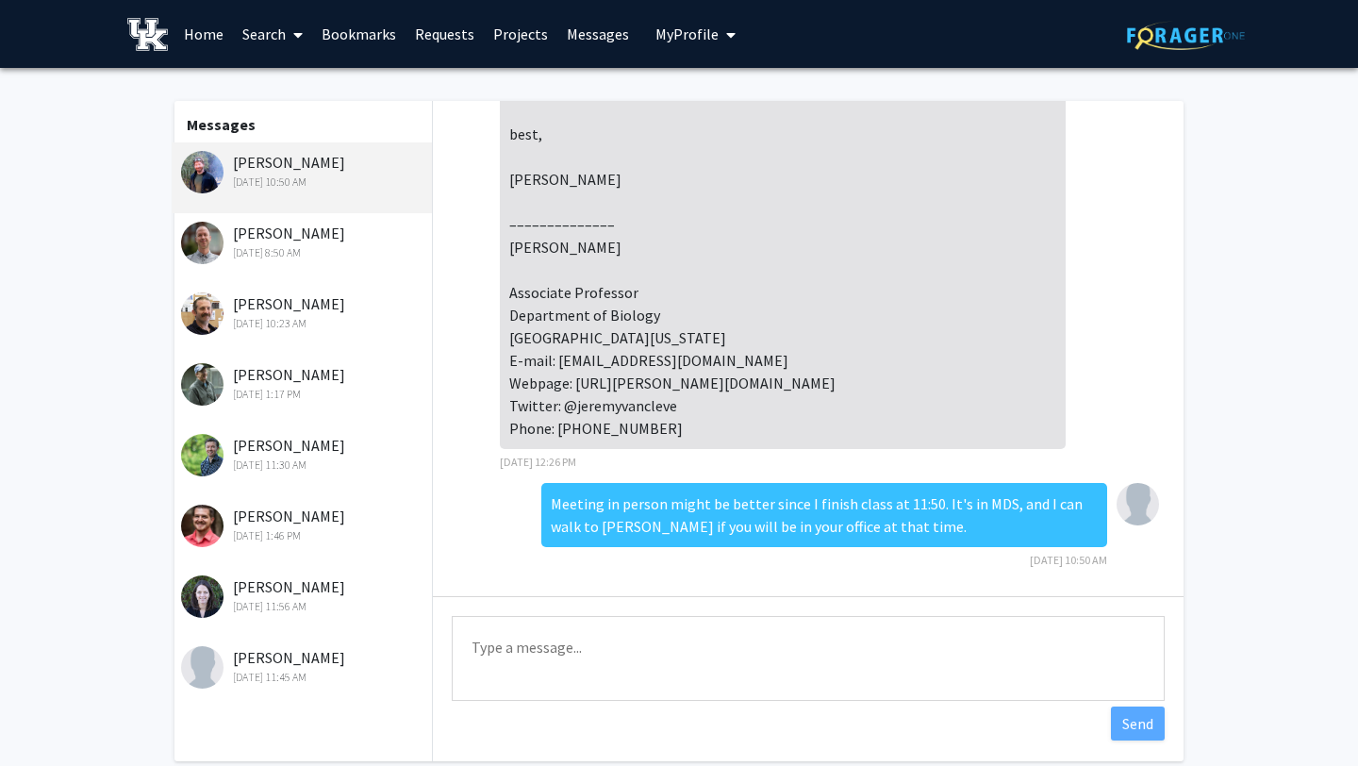
click at [345, 260] on div "[DATE] 8:50 AM" at bounding box center [304, 252] width 246 height 17
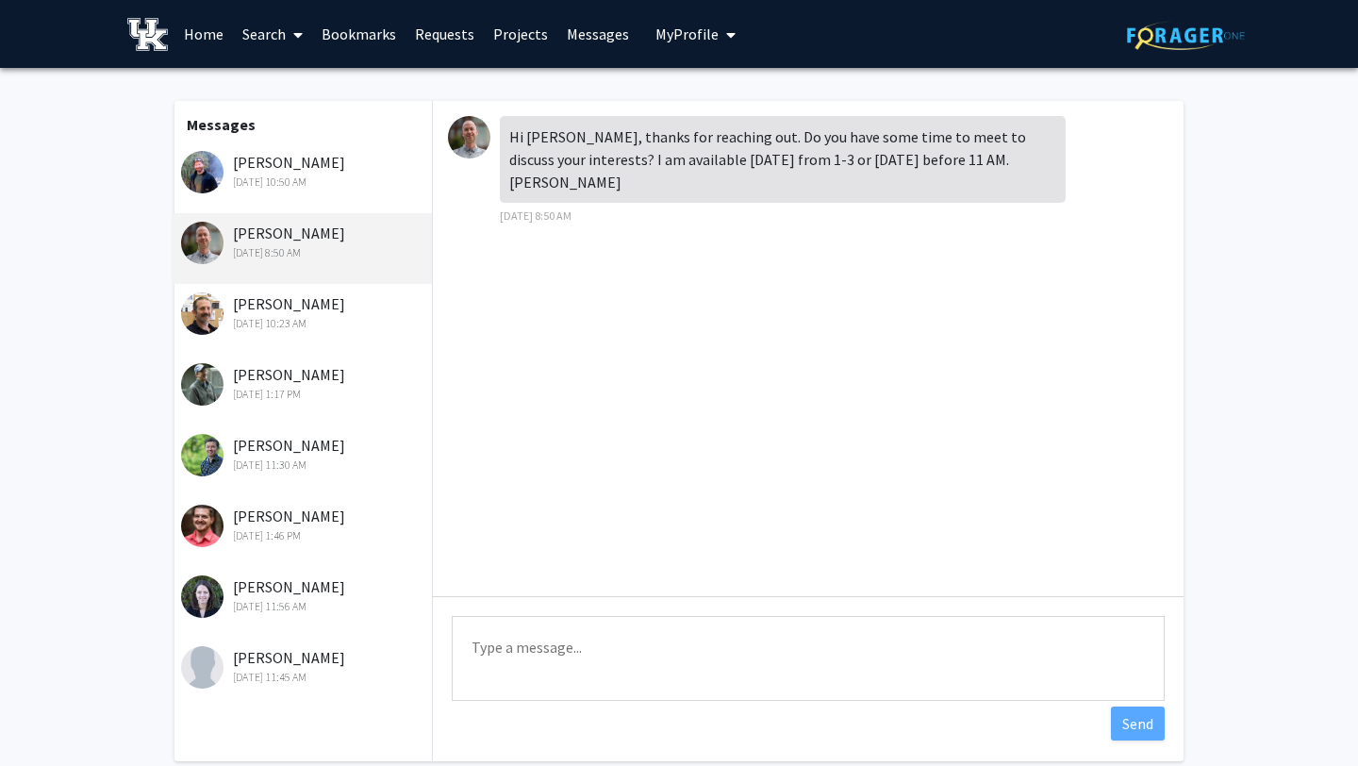
click at [625, 651] on textarea "Type a message" at bounding box center [808, 658] width 713 height 85
paste textarea "We can meet [DATE] at 1. Do you prefer in-person or Zoom?"
type textarea "We can meet [DATE] at 1. Do you prefer in-person or Zoom?"
click at [1126, 720] on button "Send" at bounding box center [1138, 723] width 54 height 34
